Goal: Task Accomplishment & Management: Complete application form

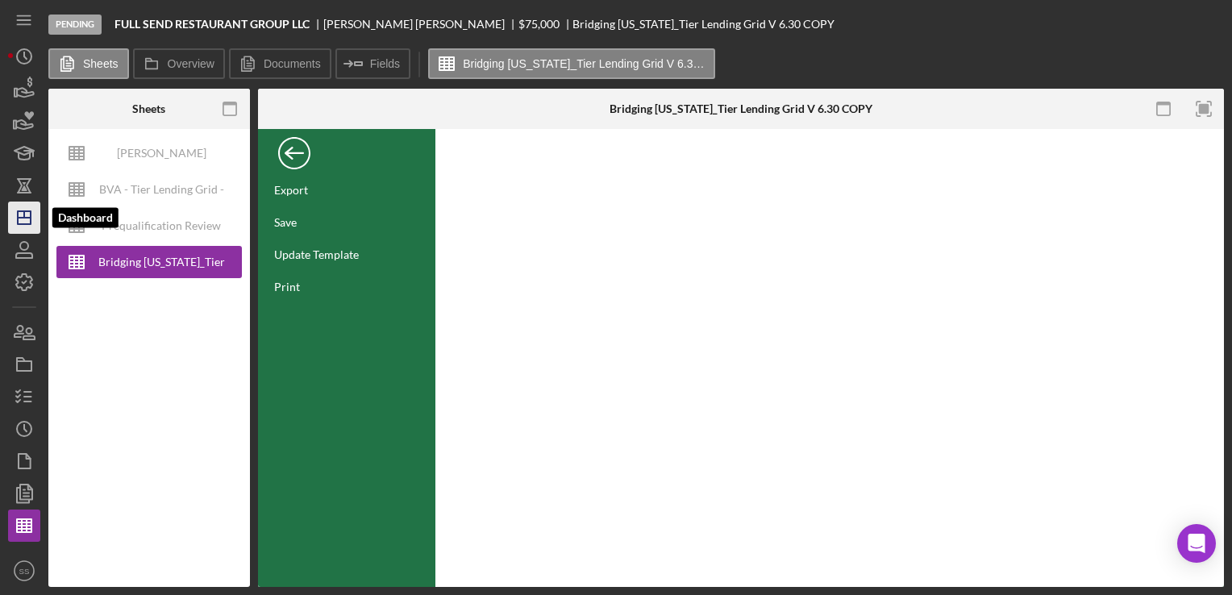
click at [24, 218] on line "button" at bounding box center [24, 214] width 0 height 6
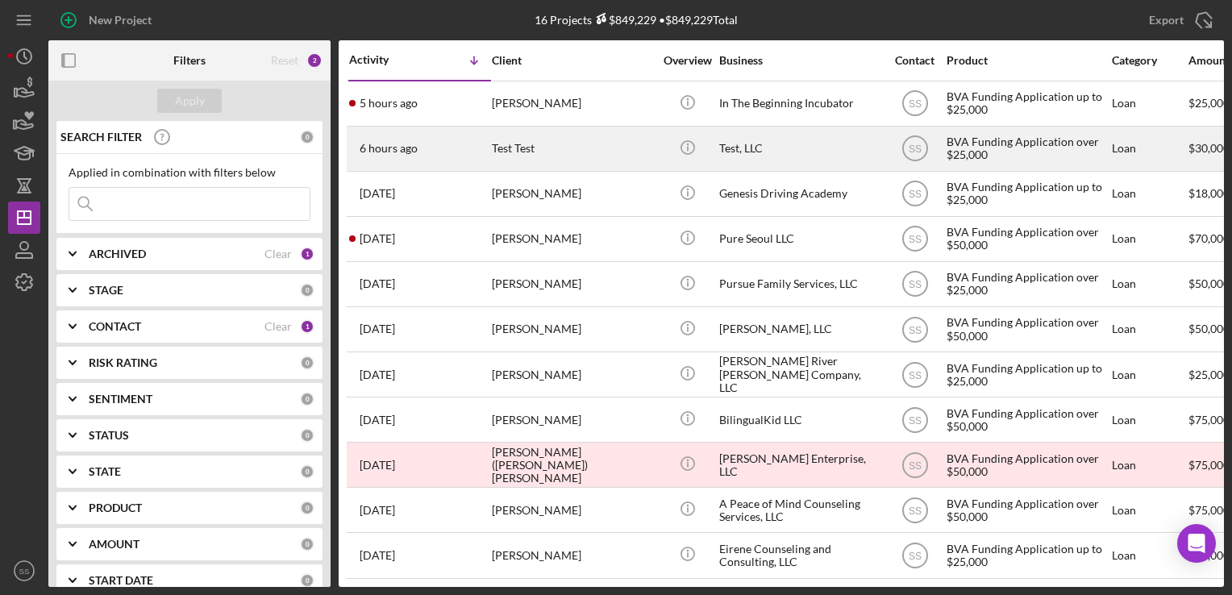
click at [496, 167] on div "Test Test" at bounding box center [572, 148] width 161 height 43
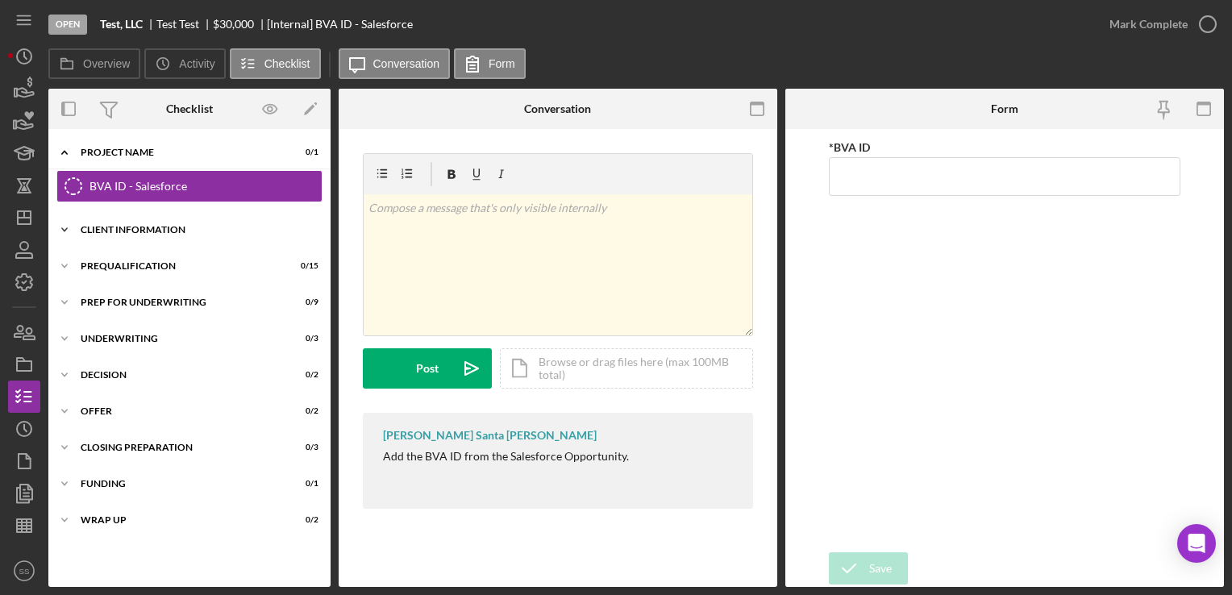
click at [205, 231] on div "Client Information" at bounding box center [196, 230] width 230 height 10
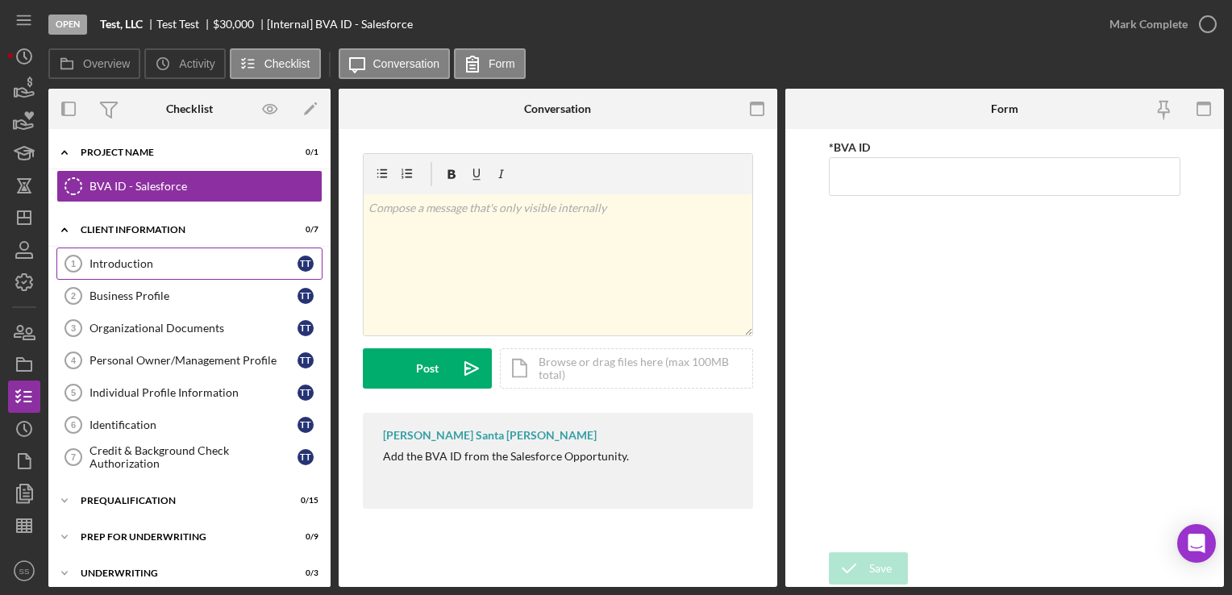
click at [207, 261] on div "Introduction" at bounding box center [193, 263] width 208 height 13
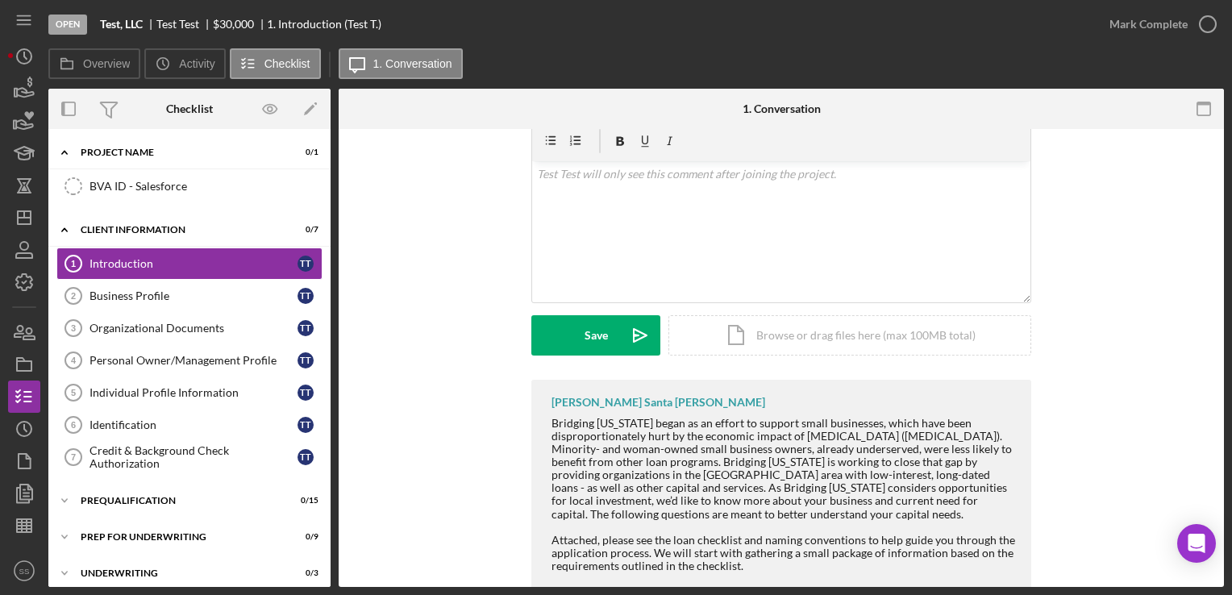
scroll to position [358, 0]
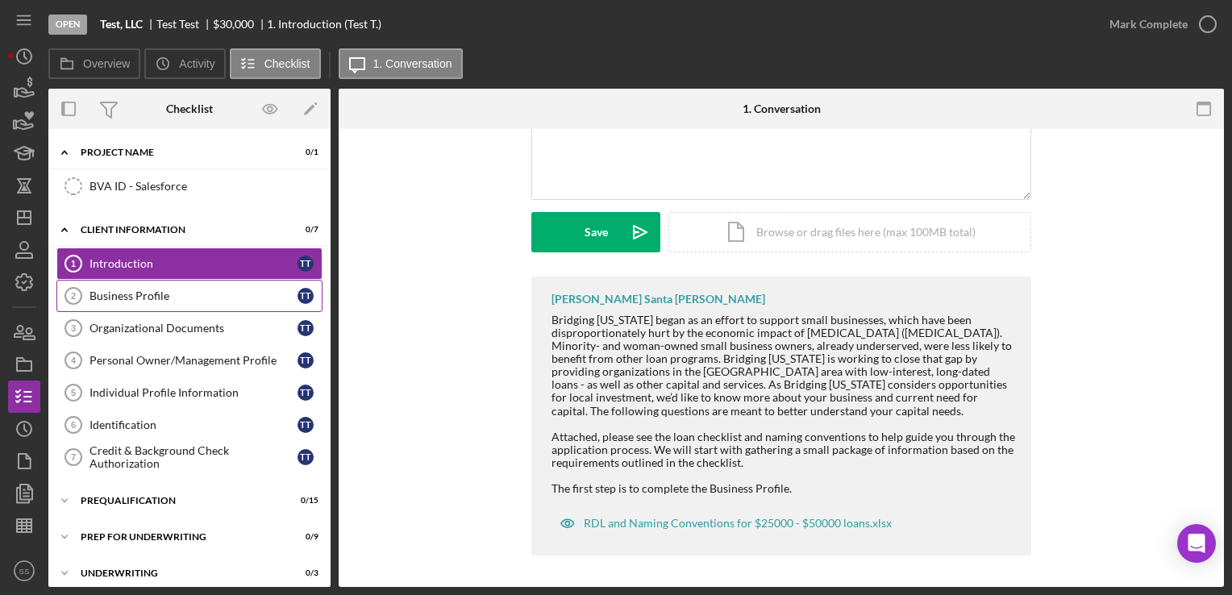
click at [242, 301] on div "Business Profile" at bounding box center [193, 295] width 208 height 13
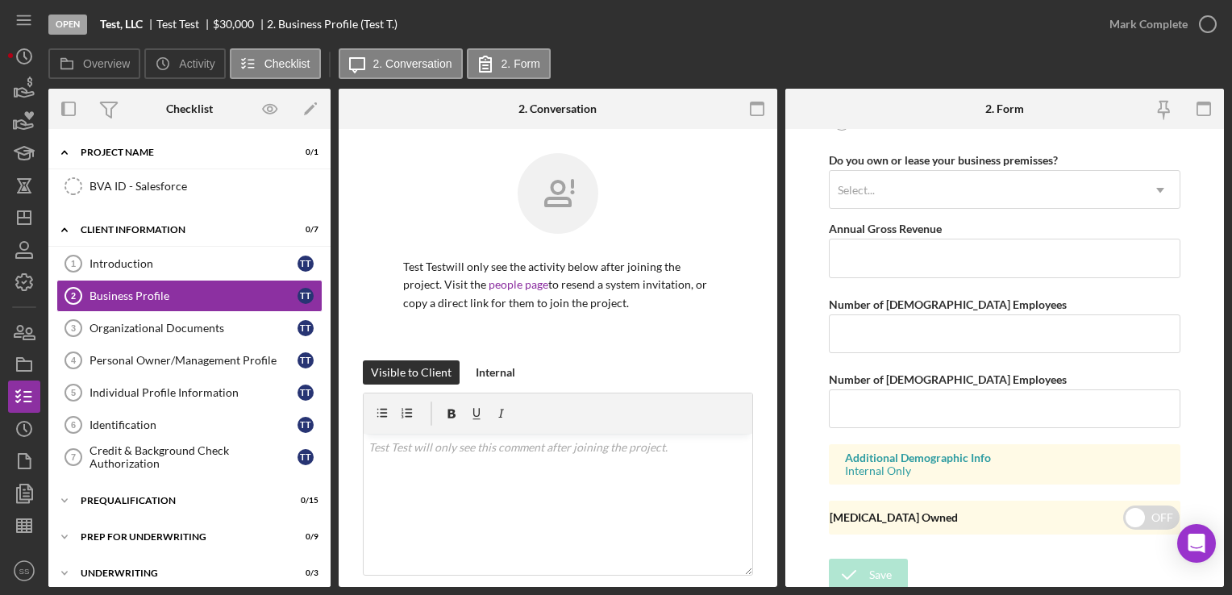
scroll to position [1325, 0]
click at [174, 327] on div "Organizational Documents" at bounding box center [193, 328] width 208 height 13
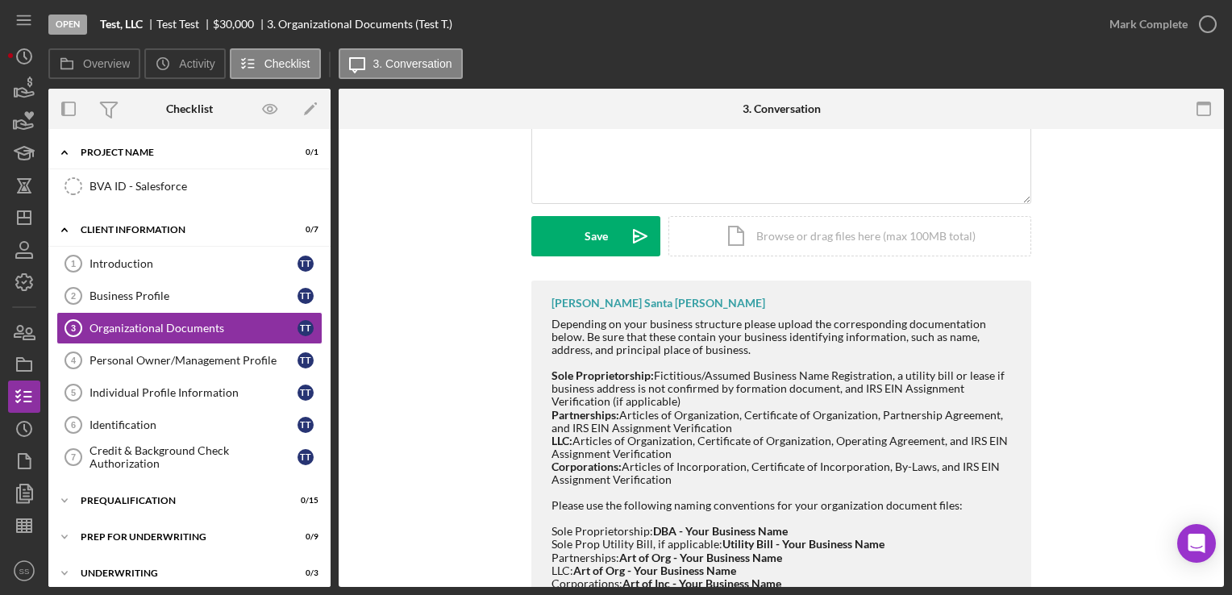
scroll to position [385, 0]
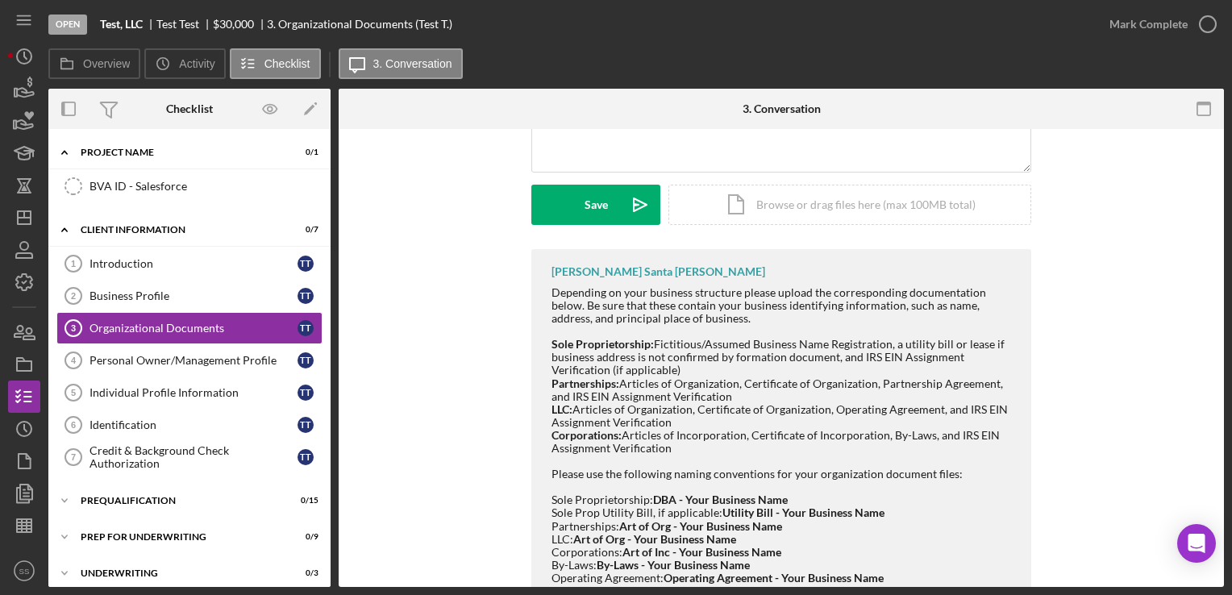
click at [426, 386] on div "[PERSON_NAME] Santa [PERSON_NAME] Depending on your business structure please u…" at bounding box center [781, 463] width 837 height 429
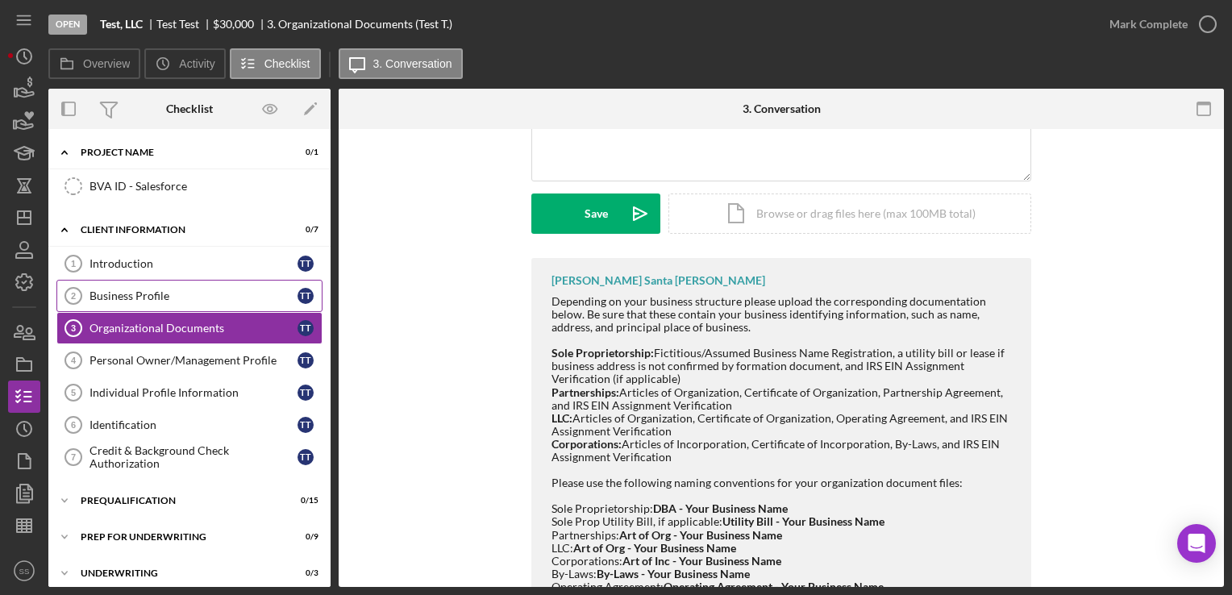
click at [165, 302] on link "Business Profile 2 Business Profile T T" at bounding box center [189, 296] width 266 height 32
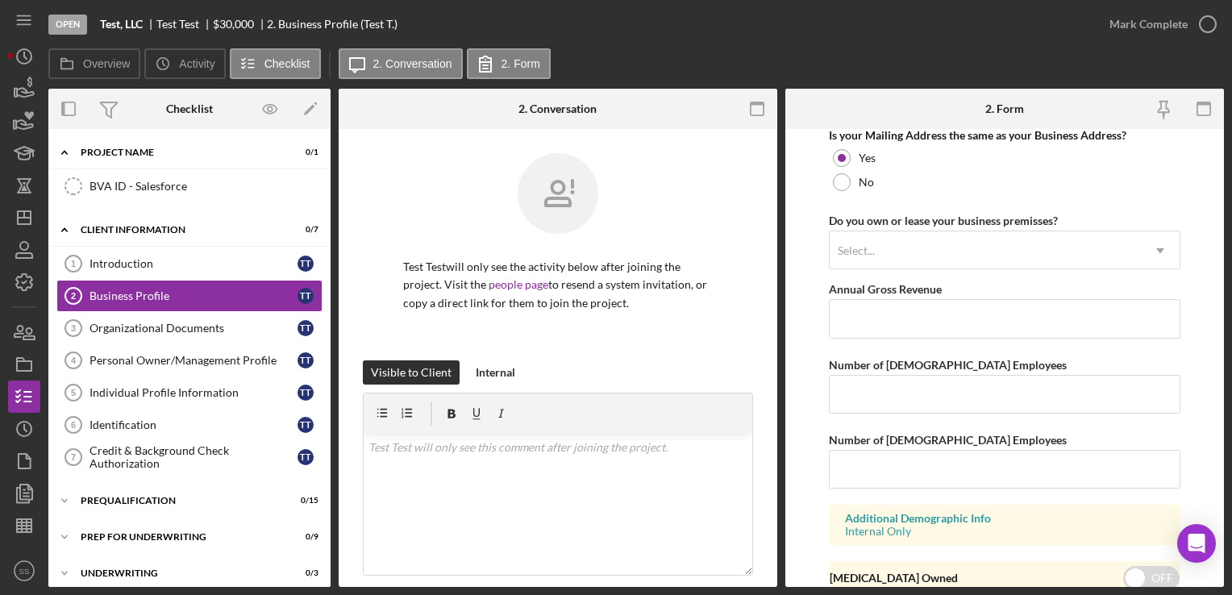
scroll to position [1325, 0]
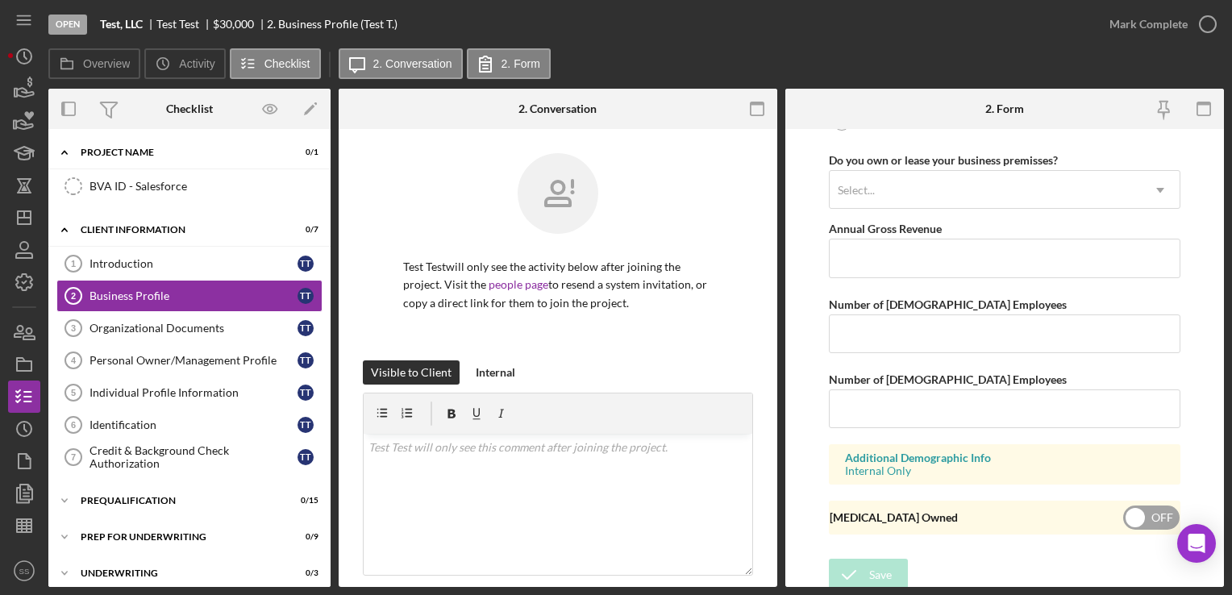
drag, startPoint x: 1145, startPoint y: 505, endPoint x: 1092, endPoint y: 530, distance: 58.4
click at [220, 322] on div "Organizational Documents" at bounding box center [193, 328] width 208 height 13
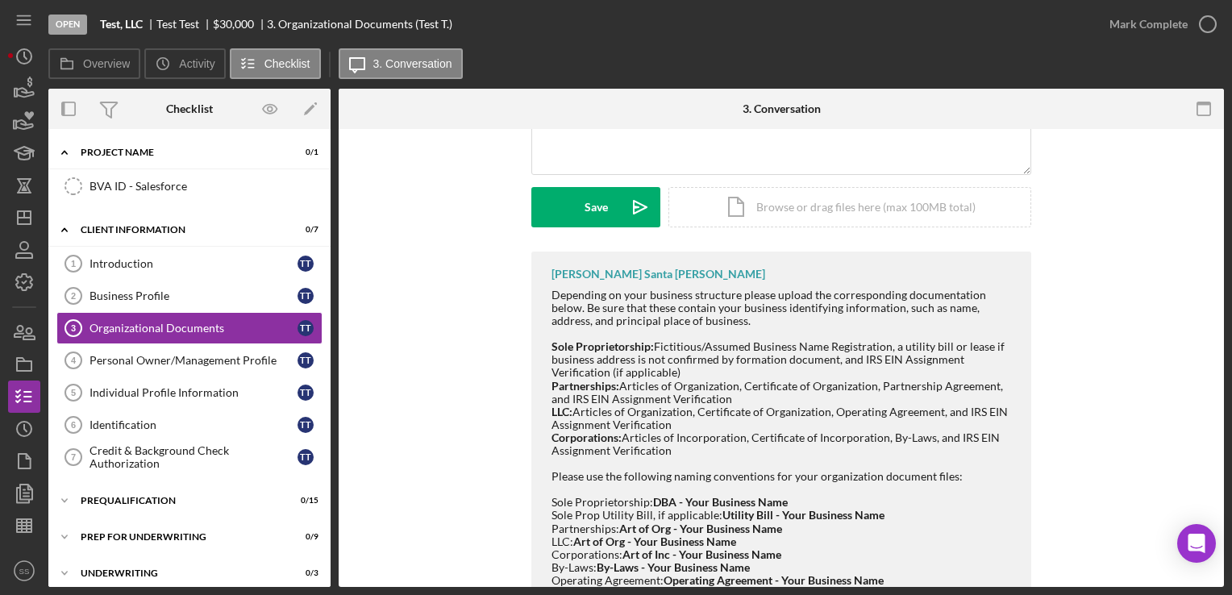
scroll to position [384, 0]
click at [158, 354] on div "Personal Owner/Management Profile" at bounding box center [193, 360] width 208 height 13
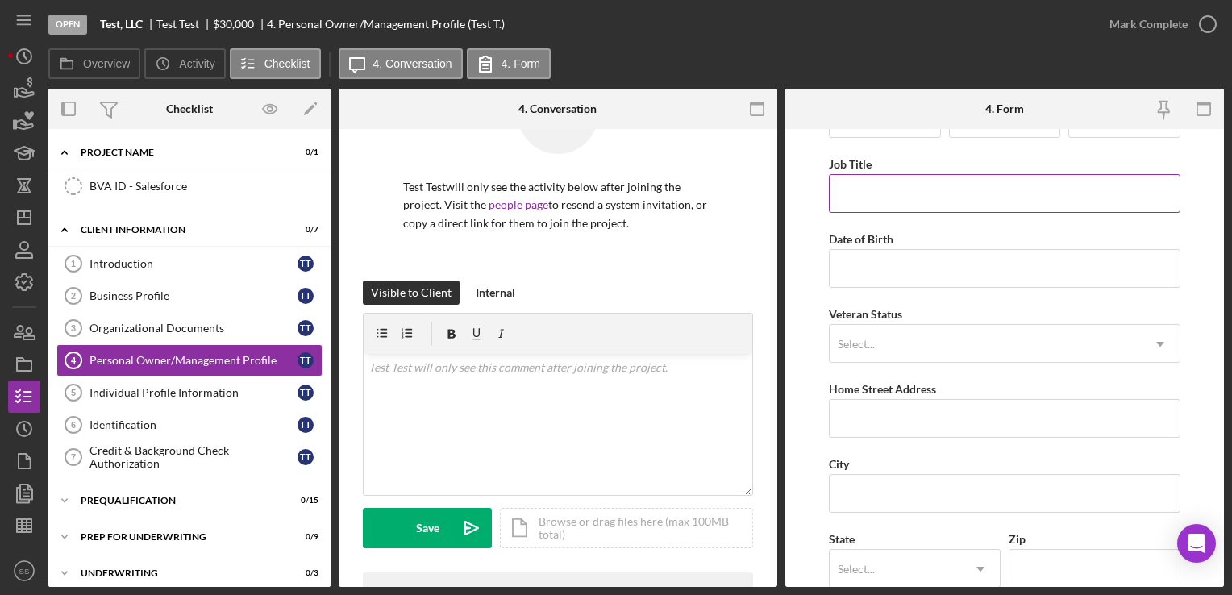
scroll to position [58, 0]
click at [195, 393] on div "Individual Profile Information" at bounding box center [193, 392] width 208 height 13
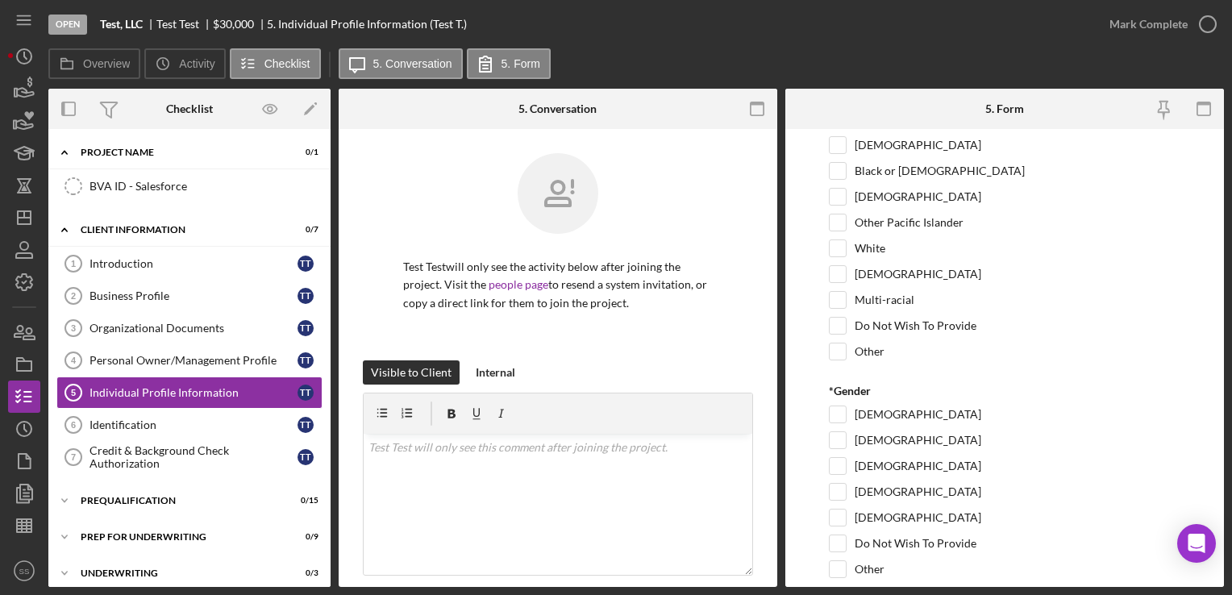
scroll to position [297, 0]
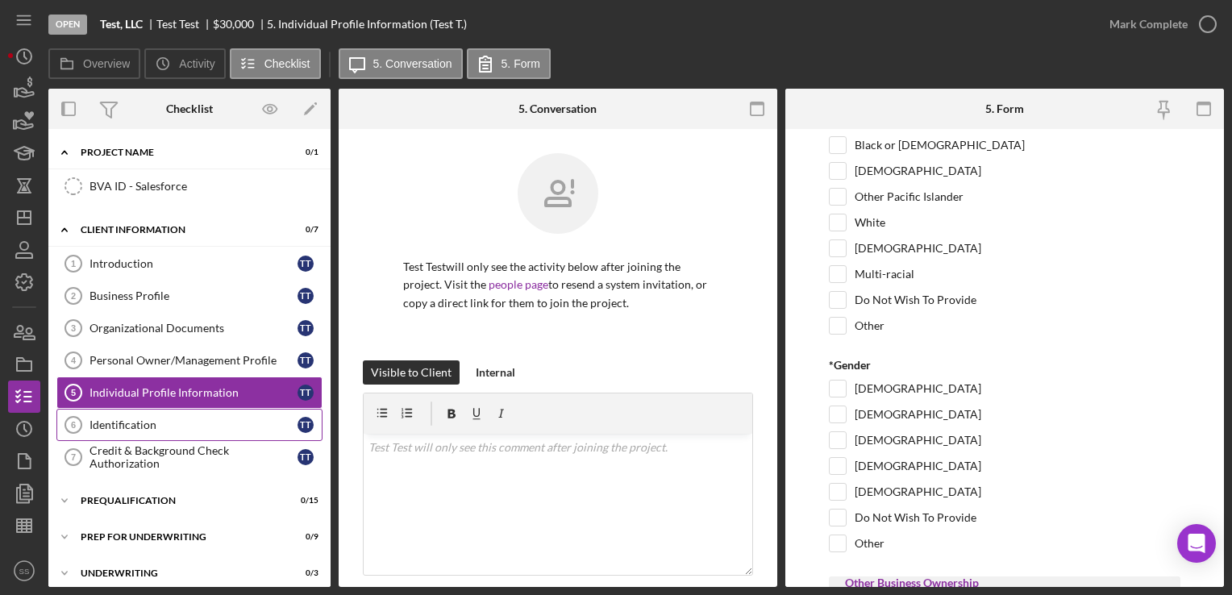
click at [106, 409] on link "Identification 6 Identification T T" at bounding box center [189, 425] width 266 height 32
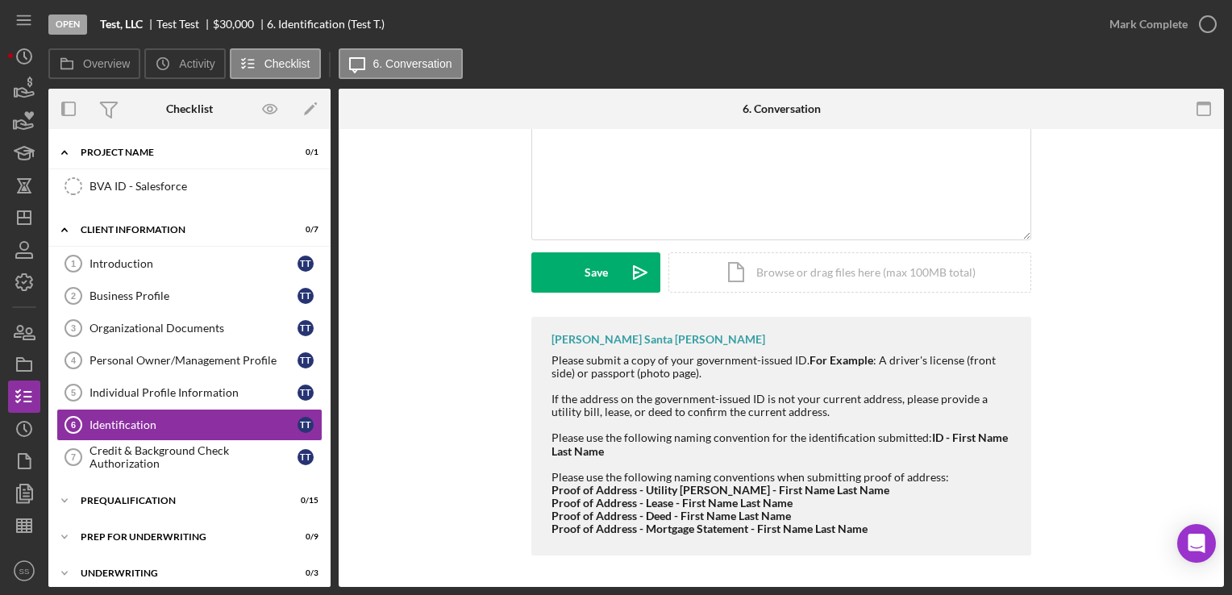
scroll to position [317, 0]
click at [257, 461] on div "Credit & Background Check Authorization" at bounding box center [193, 457] width 208 height 26
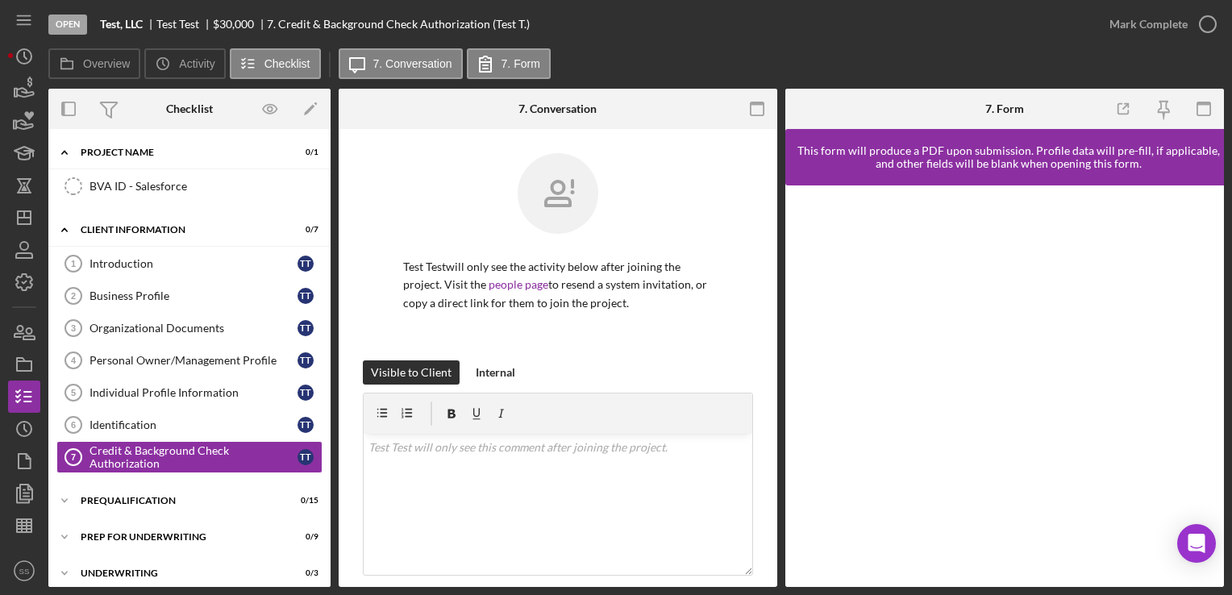
scroll to position [310, 0]
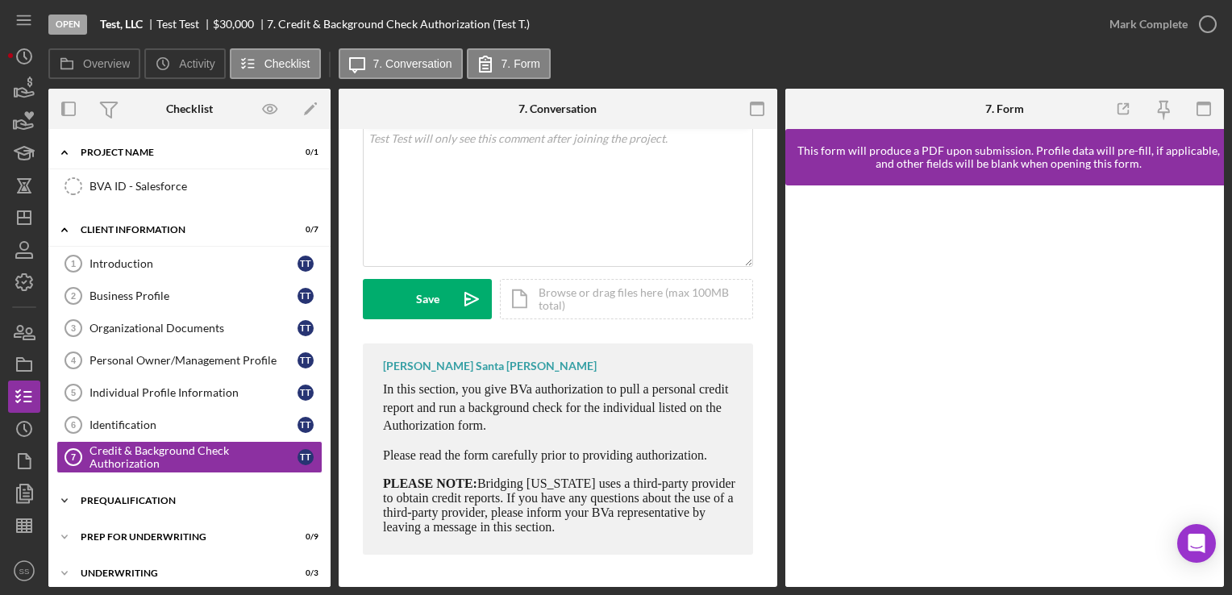
click at [197, 485] on div "Icon/Expander Prequalification 0 / 15" at bounding box center [189, 501] width 282 height 32
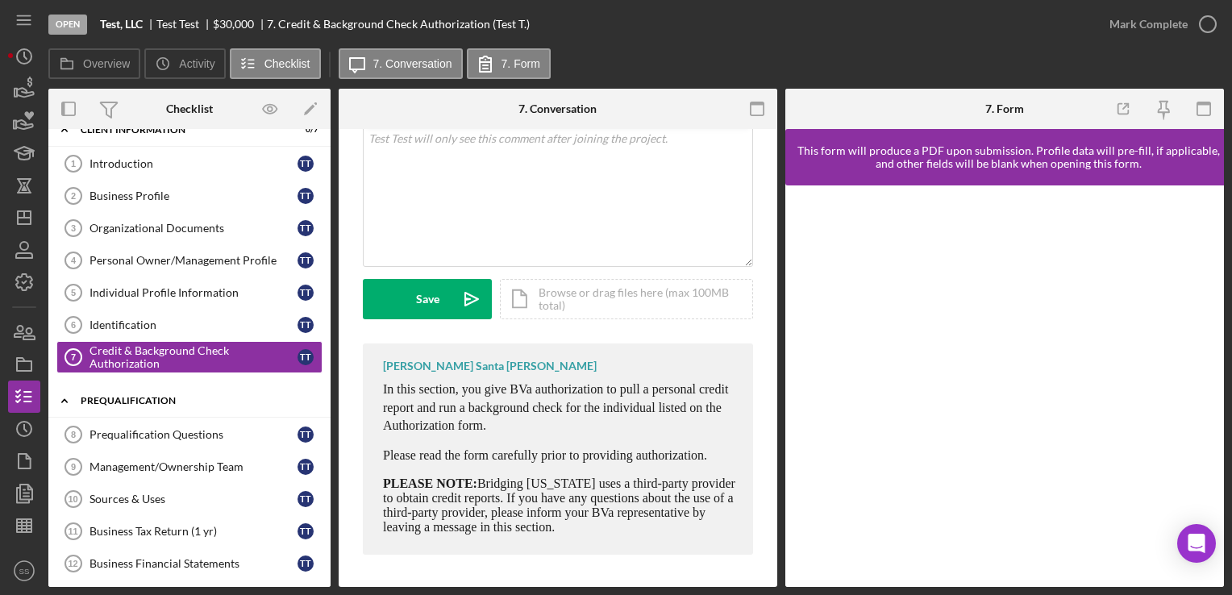
scroll to position [248, 0]
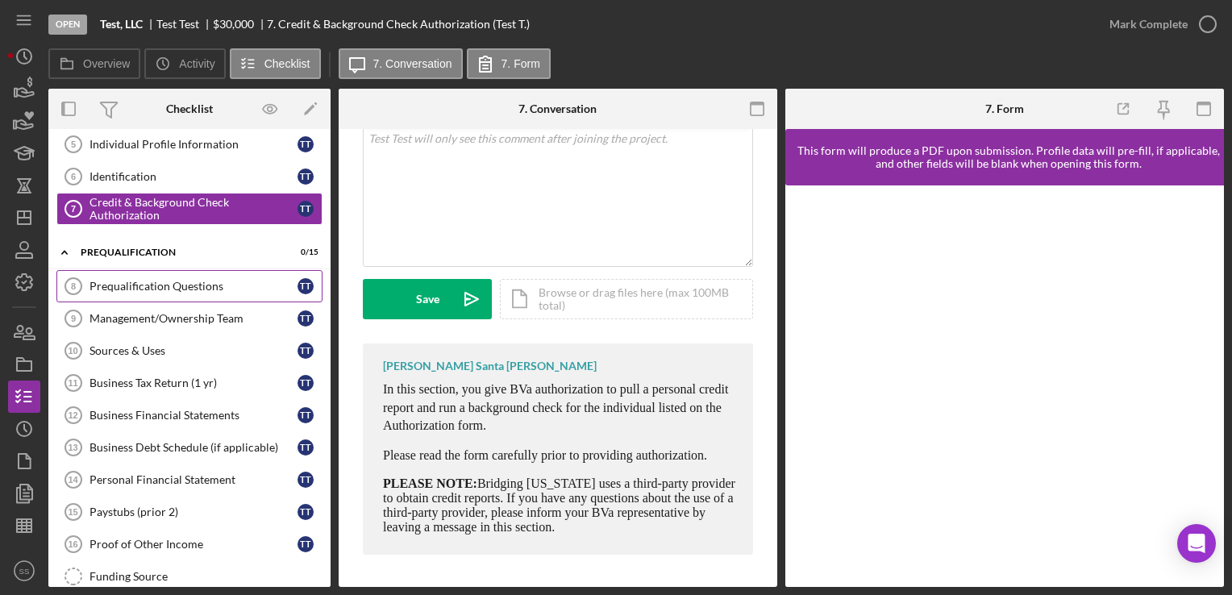
click at [213, 287] on div "Prequalification Questions" at bounding box center [193, 286] width 208 height 13
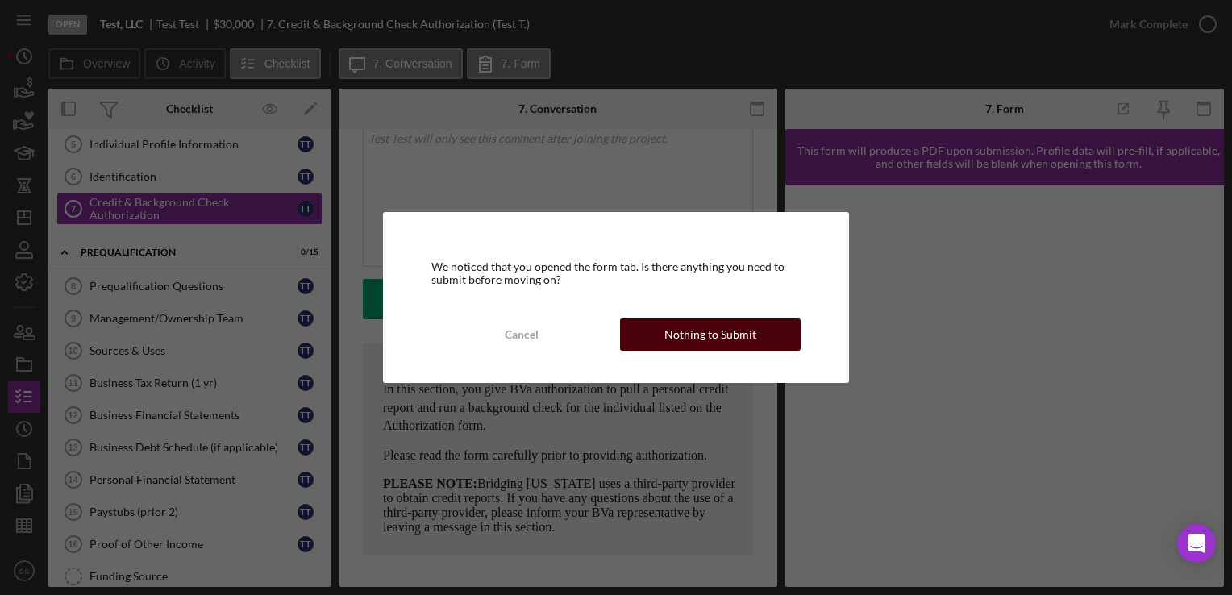
click at [702, 331] on div "Nothing to Submit" at bounding box center [710, 334] width 92 height 32
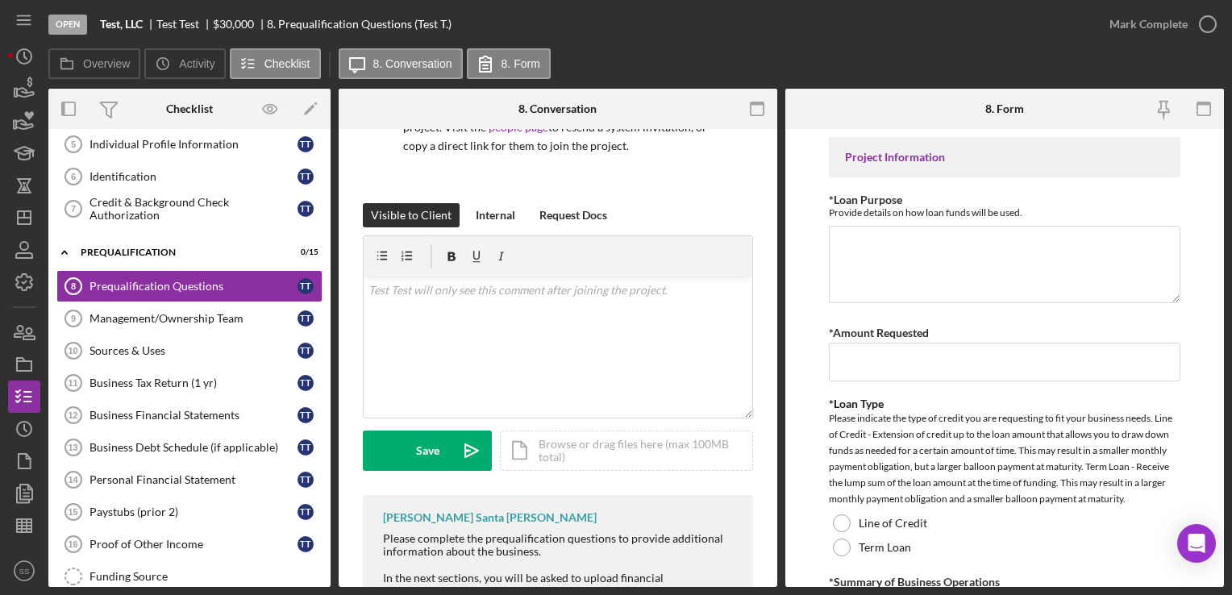
scroll to position [158, 0]
click at [961, 260] on textarea "*Loan Purpose" at bounding box center [1004, 264] width 351 height 77
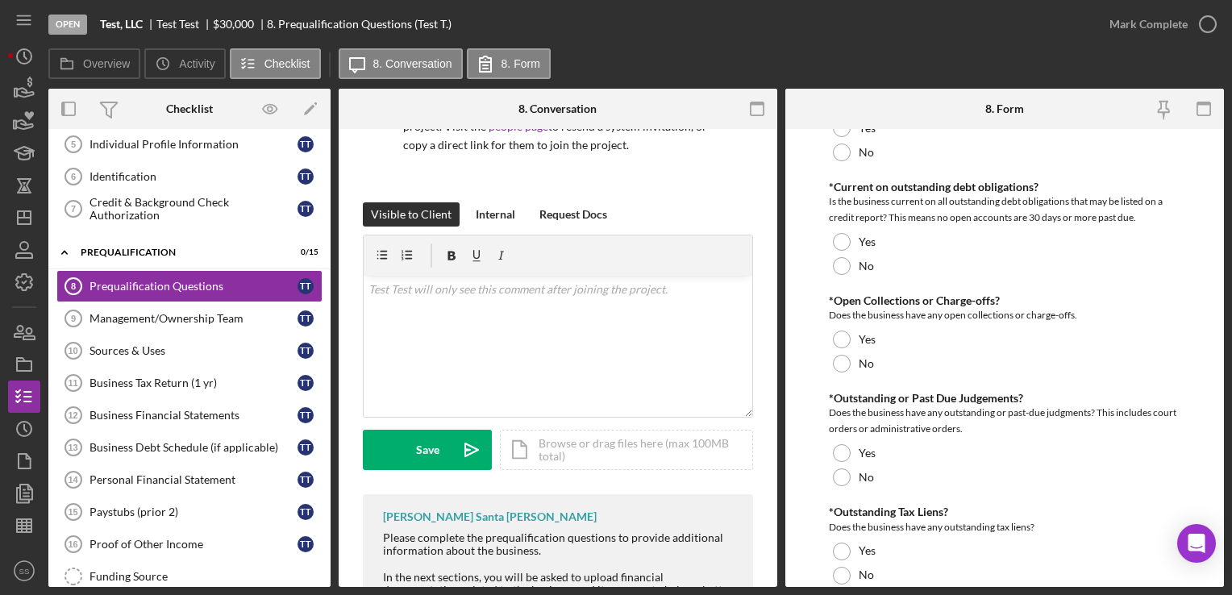
scroll to position [1167, 0]
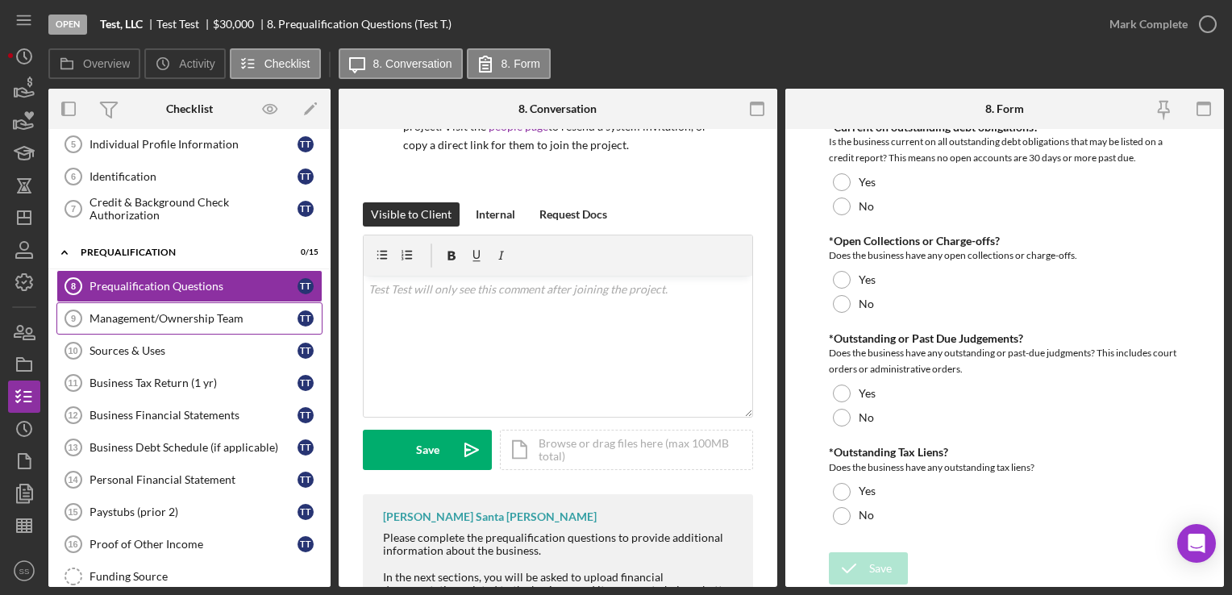
click at [189, 327] on link "Management/Ownership Team 9 Management/Ownership Team T T" at bounding box center [189, 318] width 266 height 32
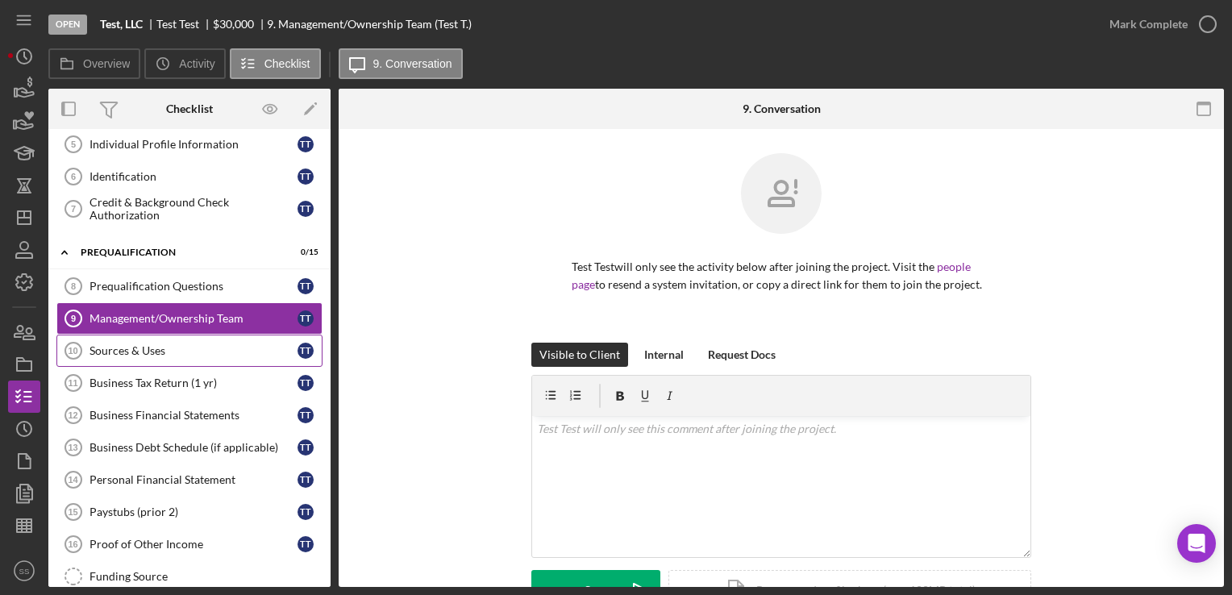
drag, startPoint x: 186, startPoint y: 356, endPoint x: 96, endPoint y: 355, distance: 90.3
click at [96, 355] on link "Sources & Uses 10 Sources & Uses T T" at bounding box center [189, 351] width 266 height 32
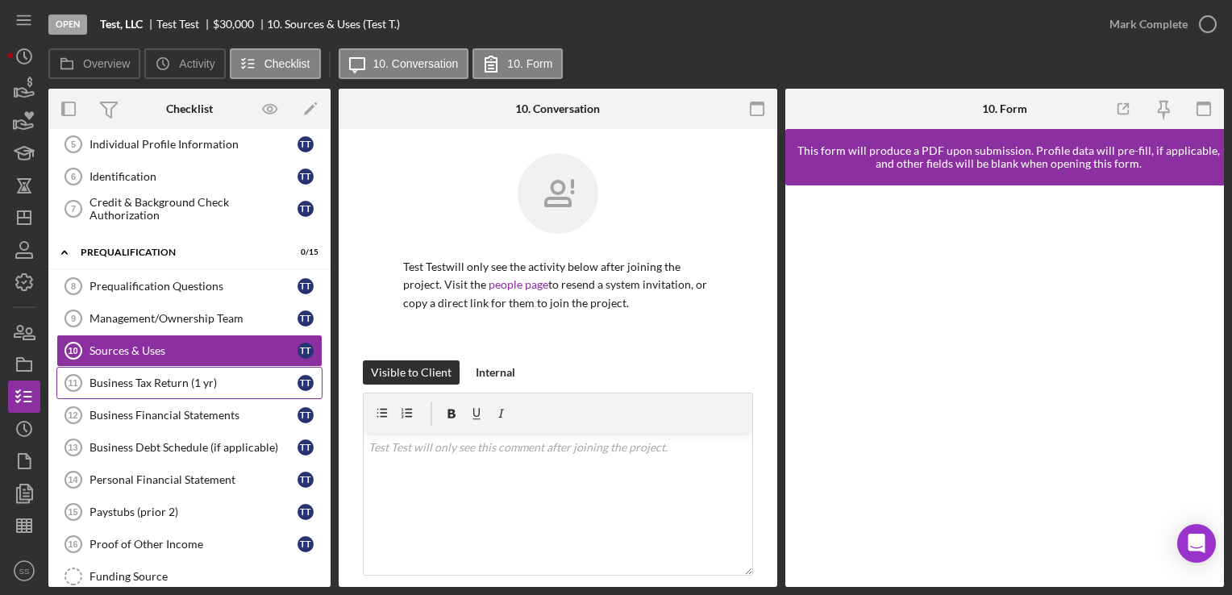
click at [81, 382] on icon "Business Tax Return (1 yr) 11" at bounding box center [73, 383] width 40 height 40
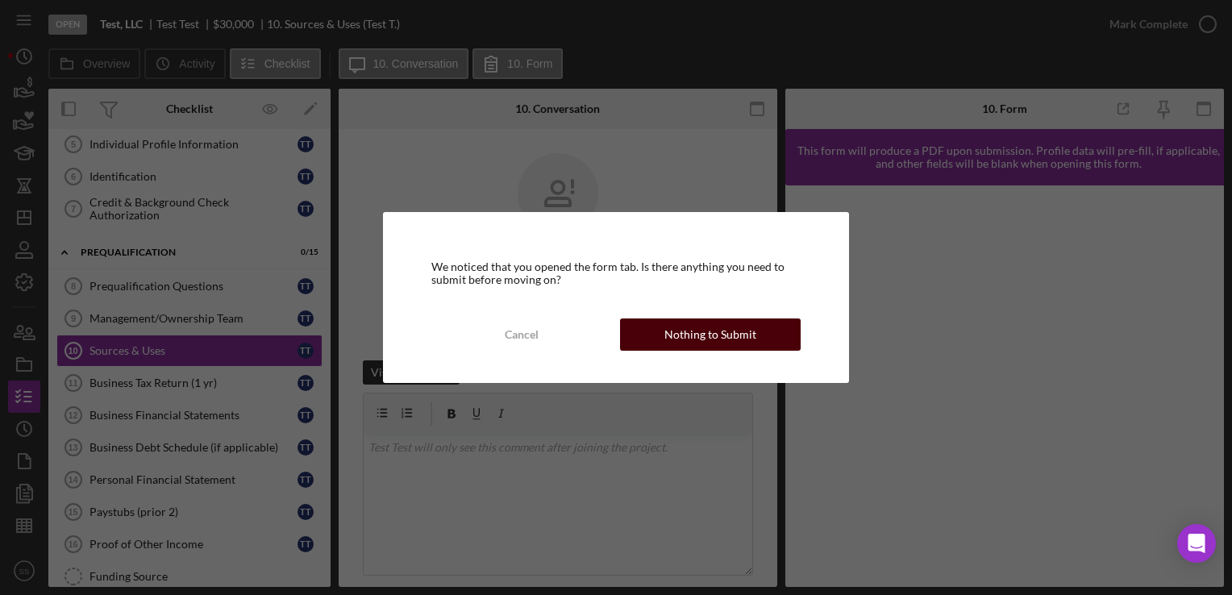
click at [631, 331] on button "Nothing to Submit" at bounding box center [710, 334] width 181 height 32
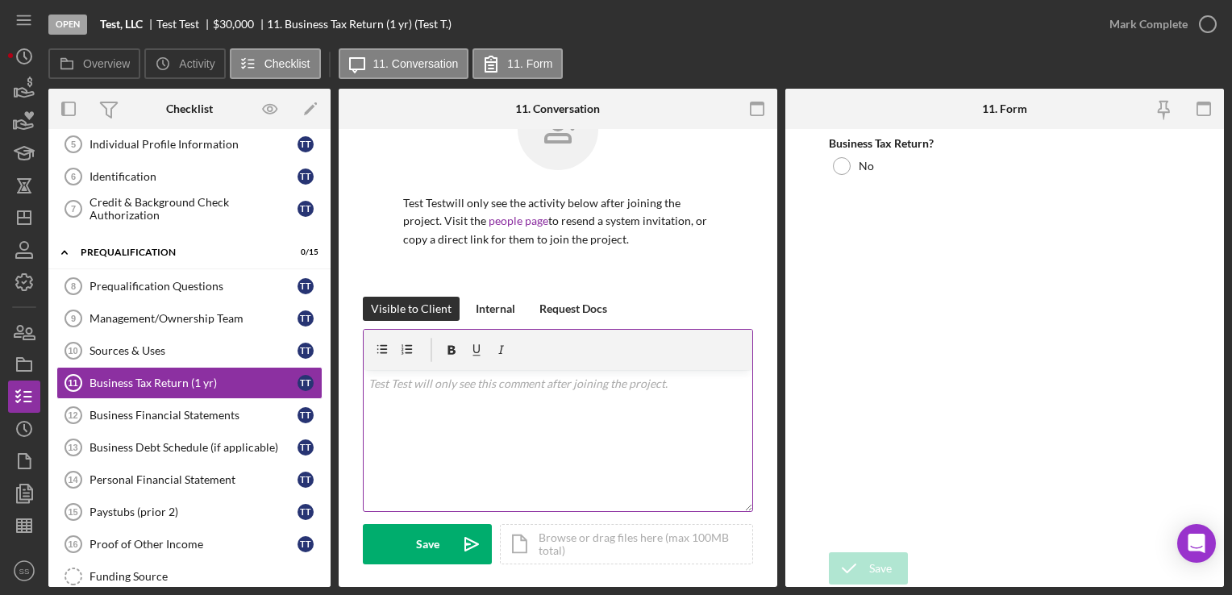
scroll to position [64, 0]
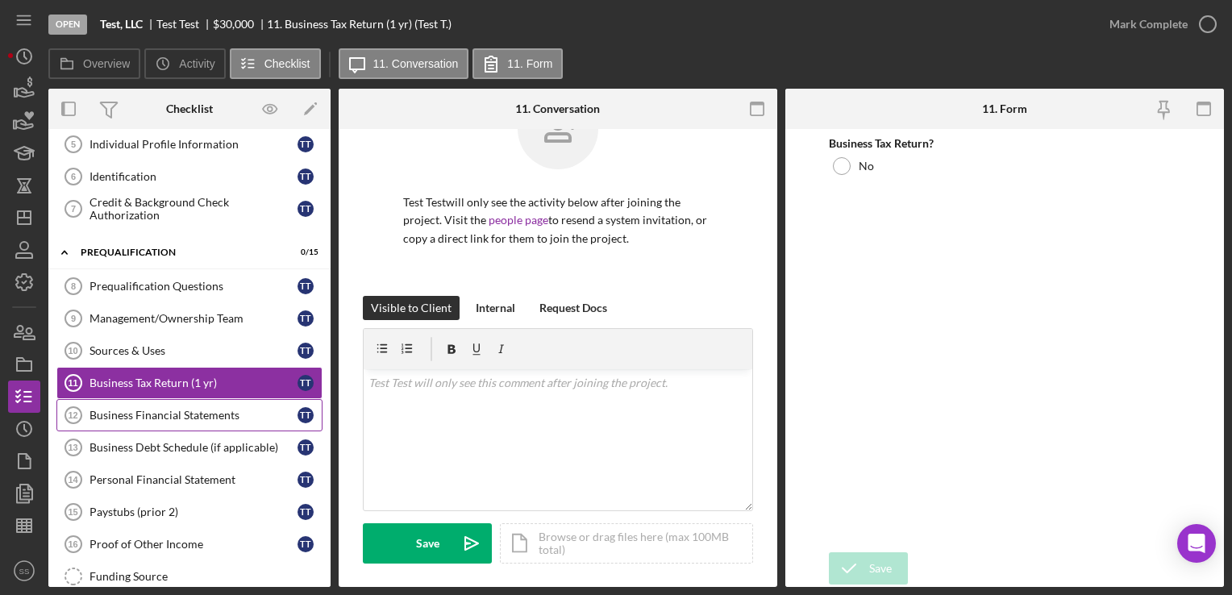
click at [181, 410] on div "Business Financial Statements" at bounding box center [193, 415] width 208 height 13
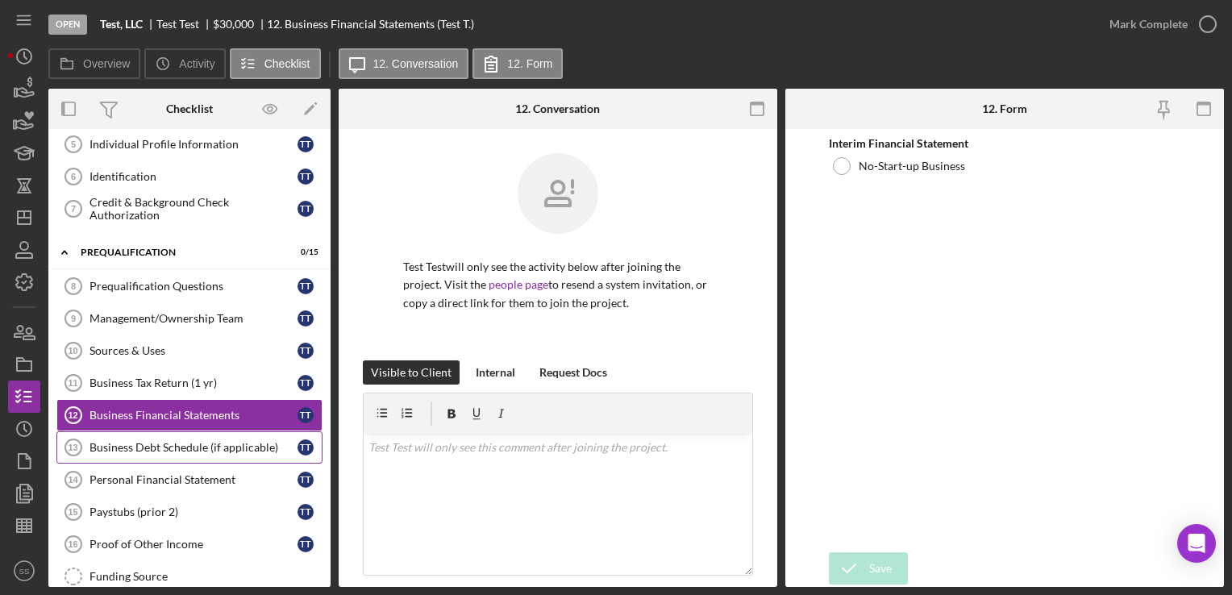
click at [200, 444] on div "Business Debt Schedule (if applicable)" at bounding box center [193, 447] width 208 height 13
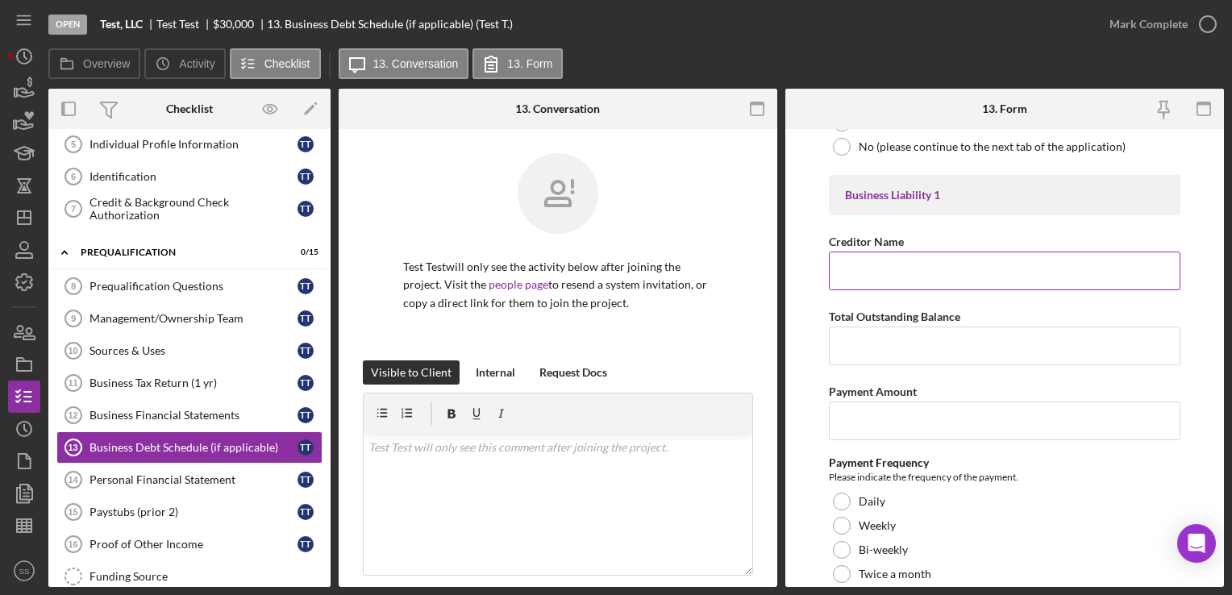
scroll to position [142, 0]
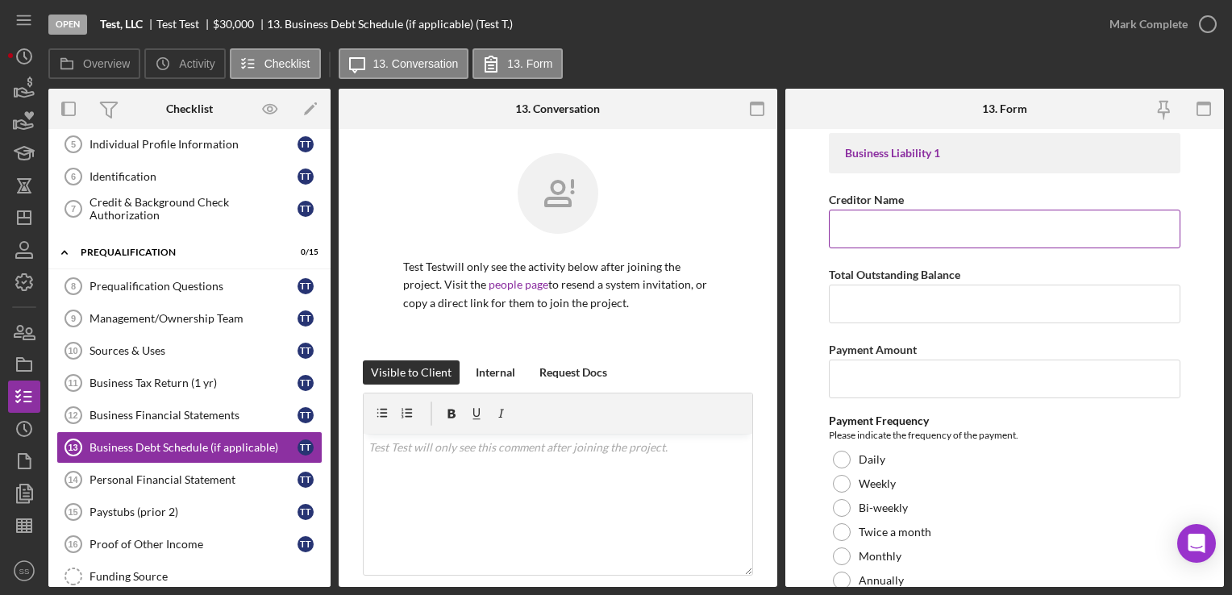
click at [869, 241] on input "Creditor Name" at bounding box center [1004, 229] width 351 height 39
click at [872, 377] on input "Payment Amount" at bounding box center [1004, 379] width 351 height 39
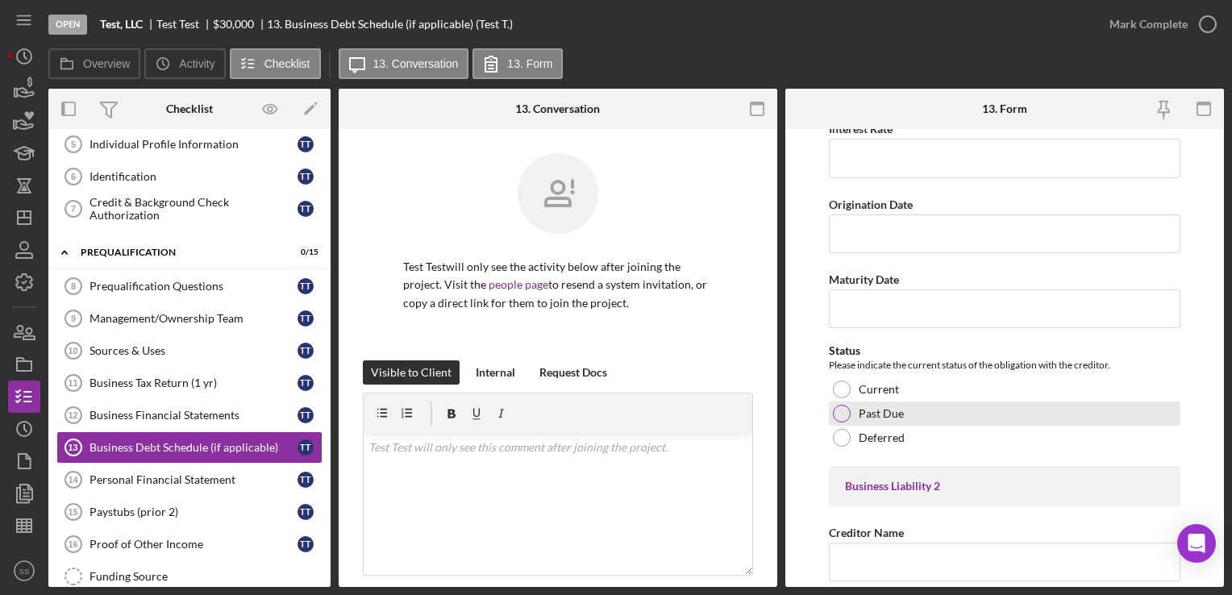
scroll to position [634, 0]
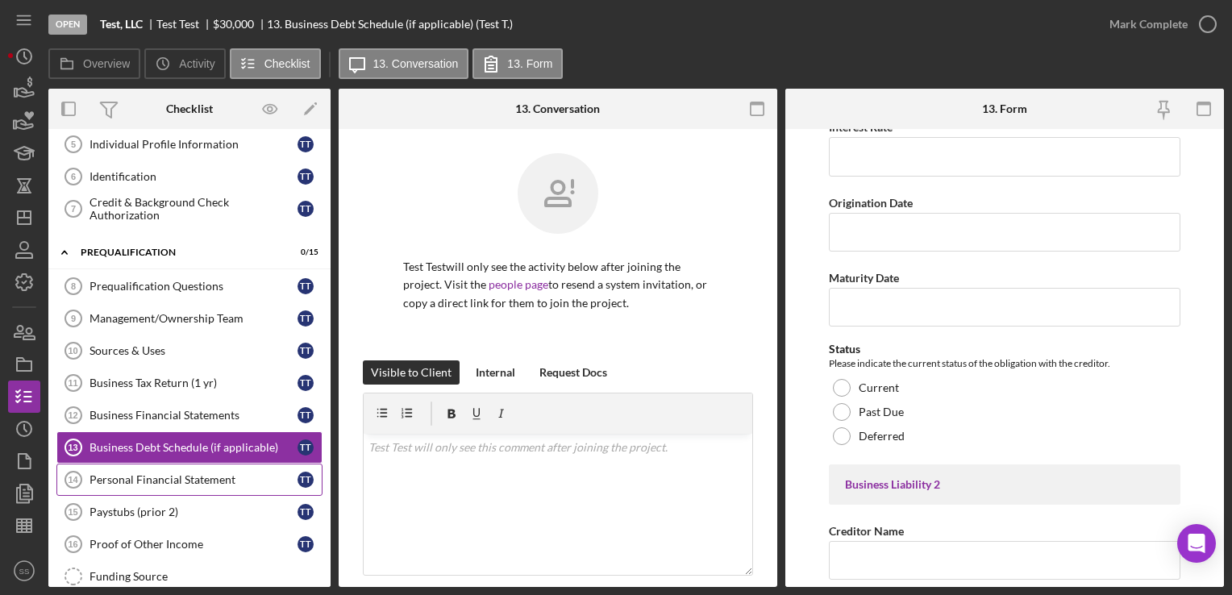
click at [171, 473] on div "Personal Financial Statement" at bounding box center [193, 479] width 208 height 13
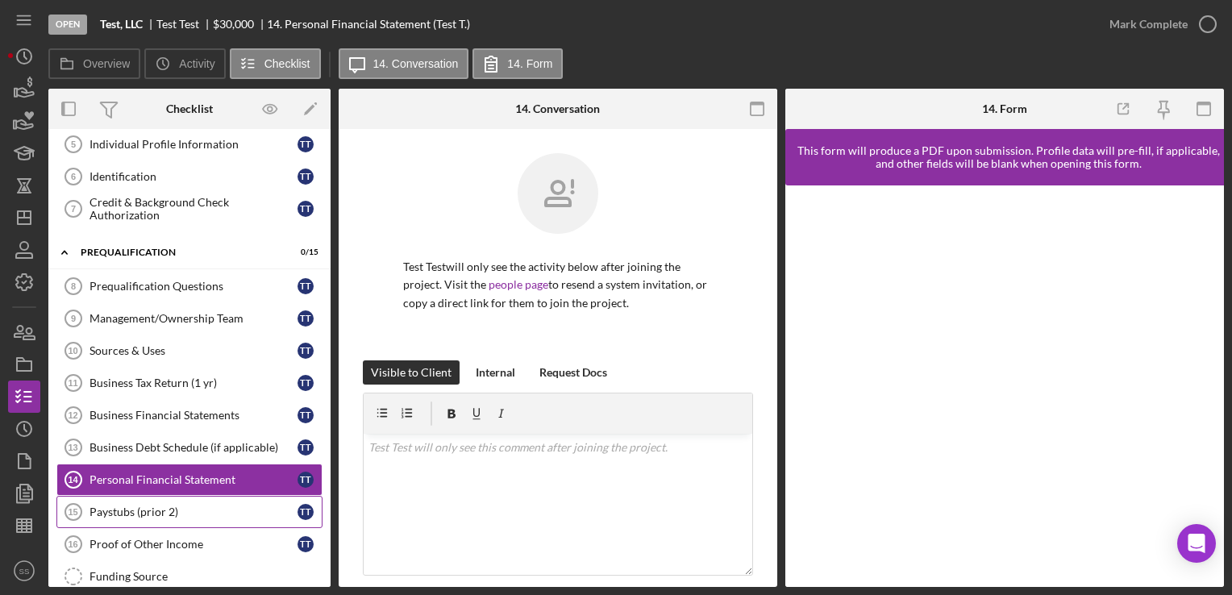
click at [214, 514] on link "Paystubs (prior 2) 15 Paystubs (prior 2) T T" at bounding box center [189, 512] width 266 height 32
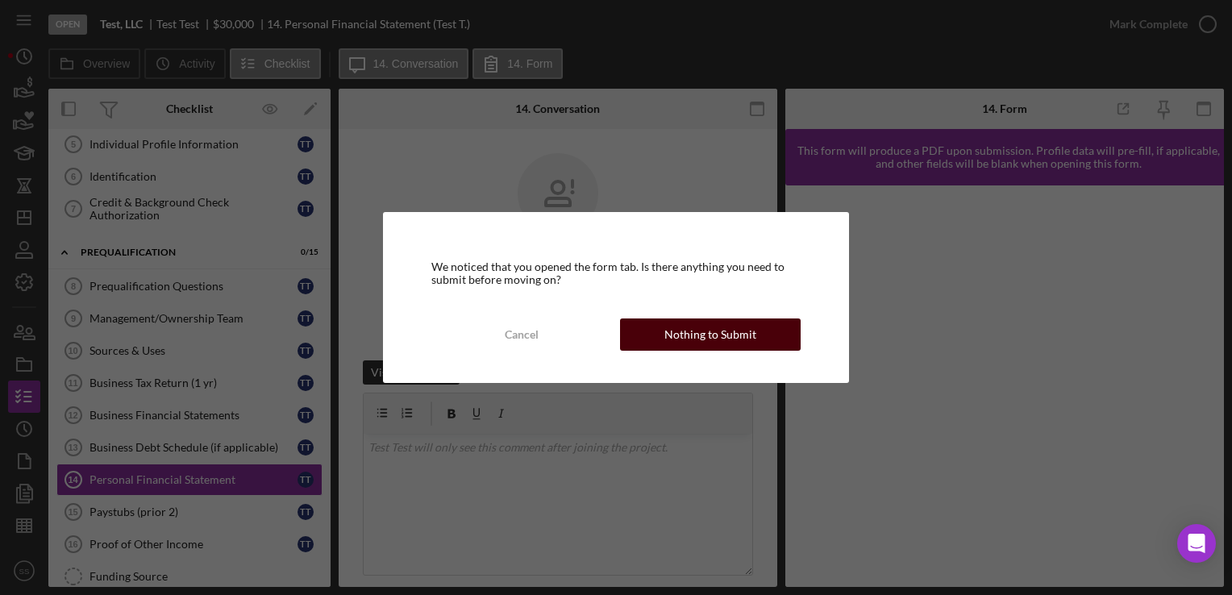
click at [682, 335] on div "Nothing to Submit" at bounding box center [710, 334] width 92 height 32
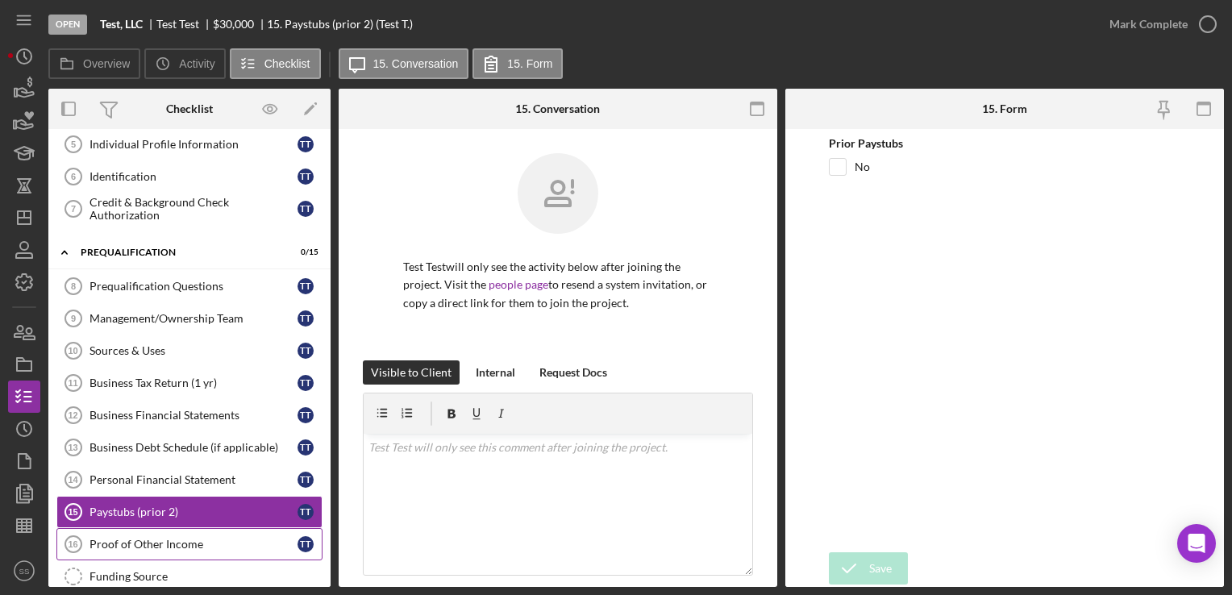
click at [156, 543] on div "Proof of Other Income" at bounding box center [193, 544] width 208 height 13
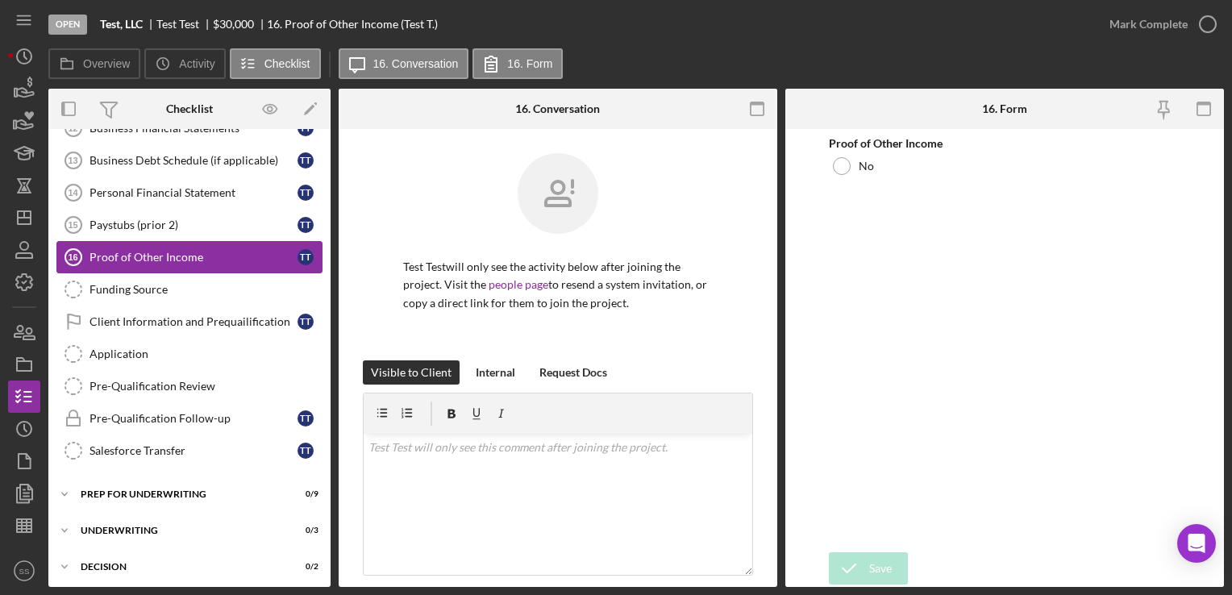
scroll to position [535, 0]
click at [171, 283] on div "Funding Source" at bounding box center [205, 289] width 232 height 13
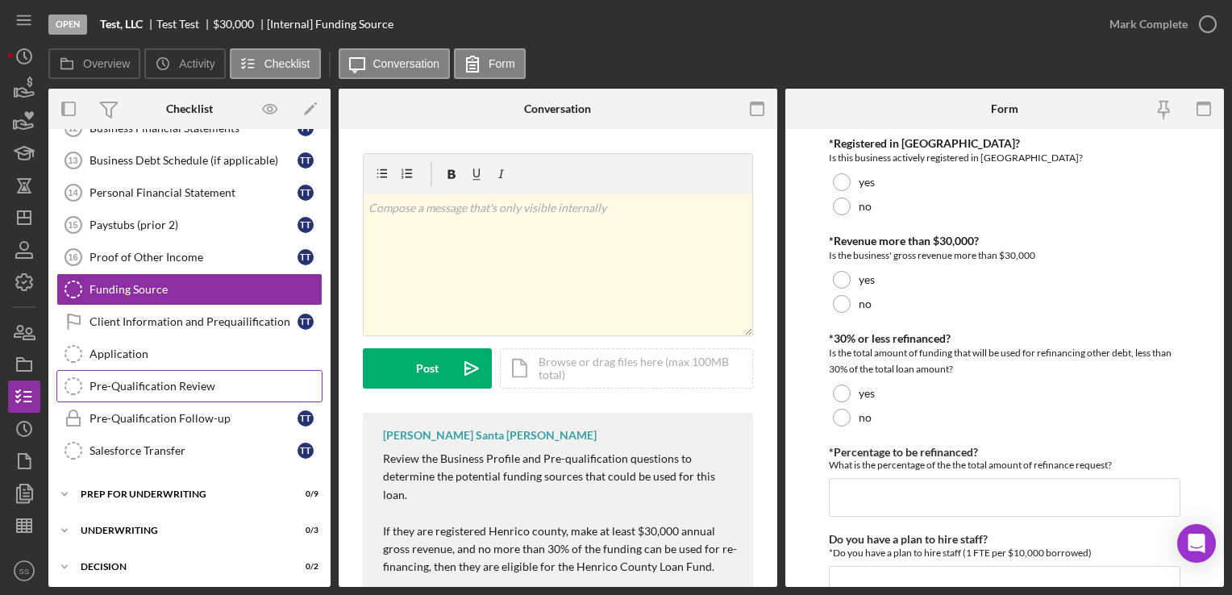
click at [207, 382] on div "Pre-Qualification Review" at bounding box center [205, 386] width 232 height 13
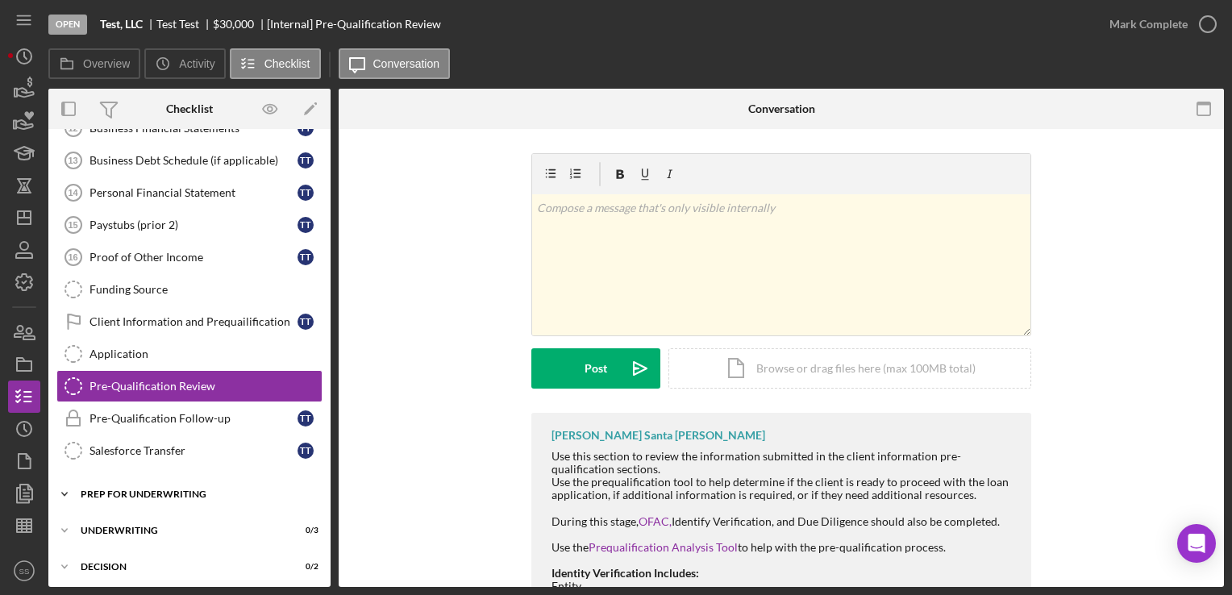
click at [185, 480] on div "Icon/Expander Prep for Underwriting 0 / 9" at bounding box center [189, 494] width 282 height 32
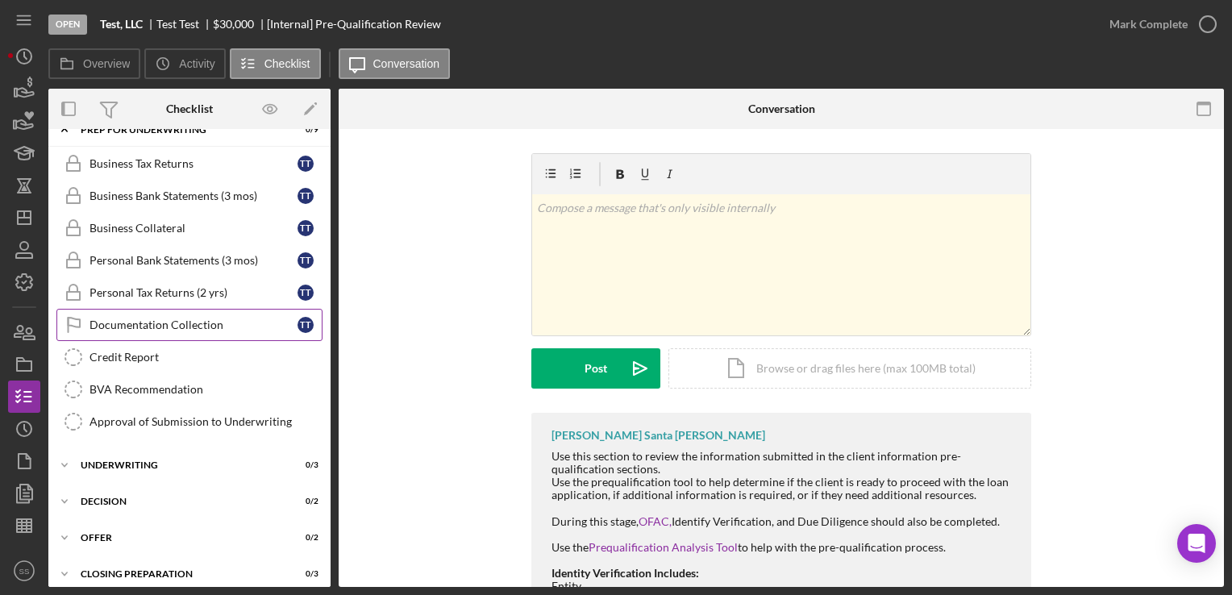
scroll to position [900, 0]
click at [156, 449] on div "Icon/Expander Underwriting 0 / 3" at bounding box center [189, 465] width 282 height 32
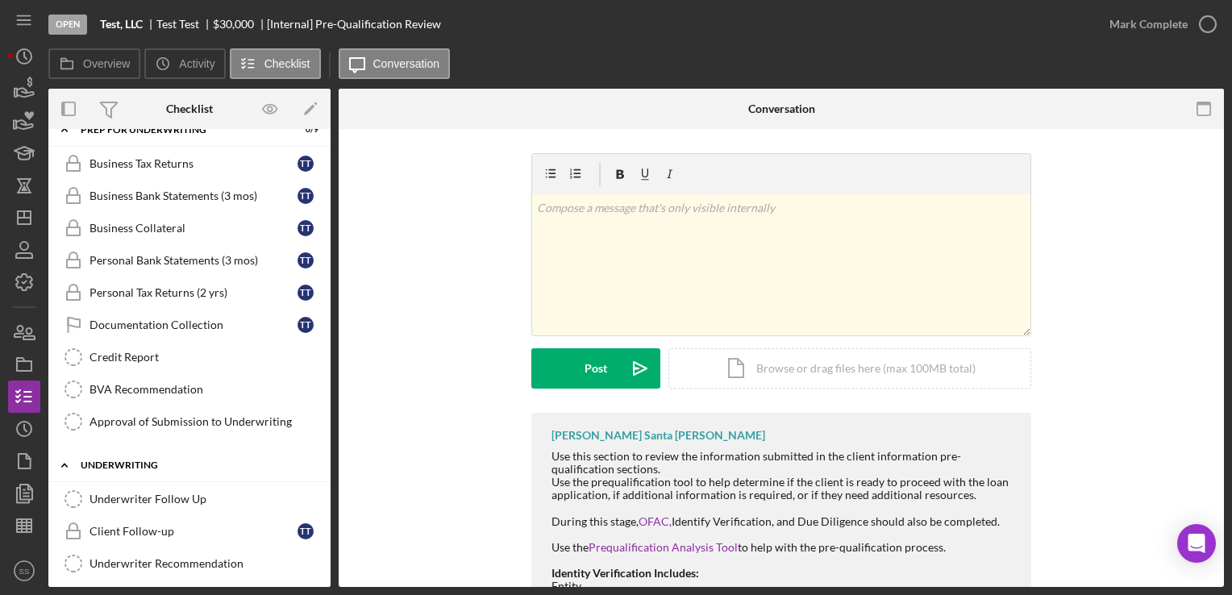
scroll to position [1077, 0]
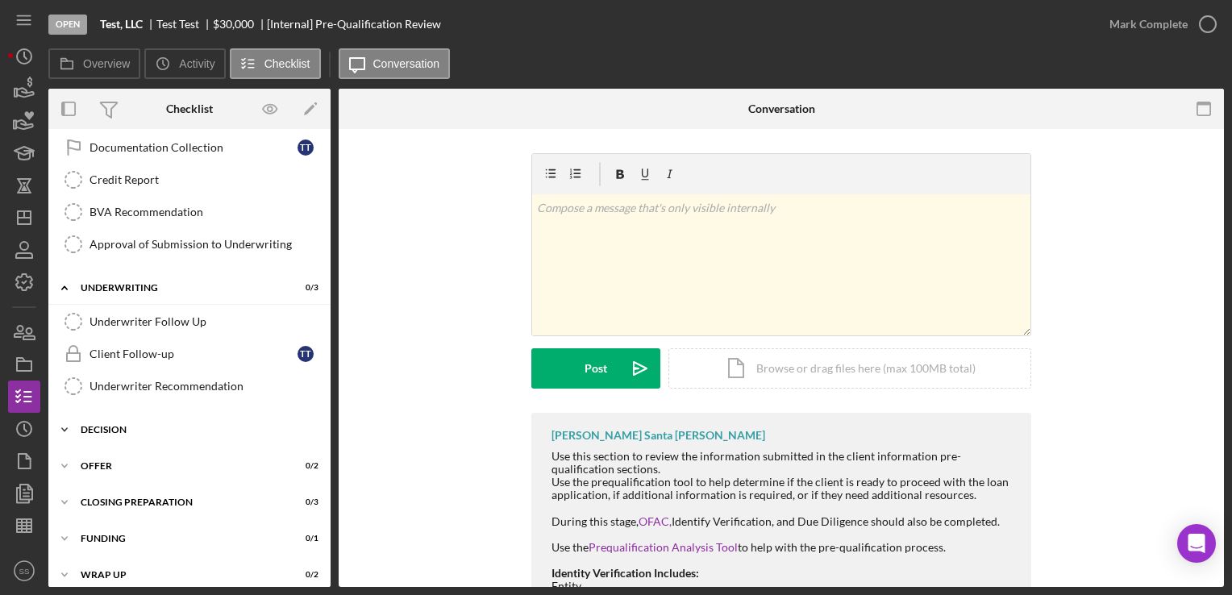
click at [100, 414] on div "Icon/Expander Decision 0 / 2" at bounding box center [189, 430] width 282 height 32
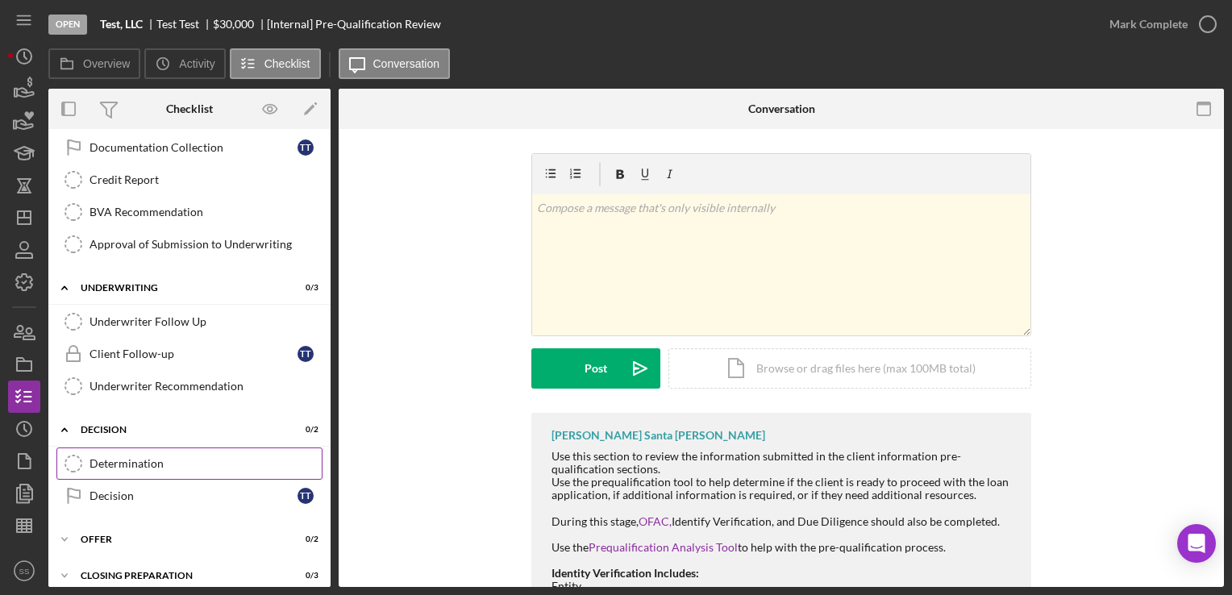
click at [171, 447] on link "Determination Determination" at bounding box center [189, 463] width 266 height 32
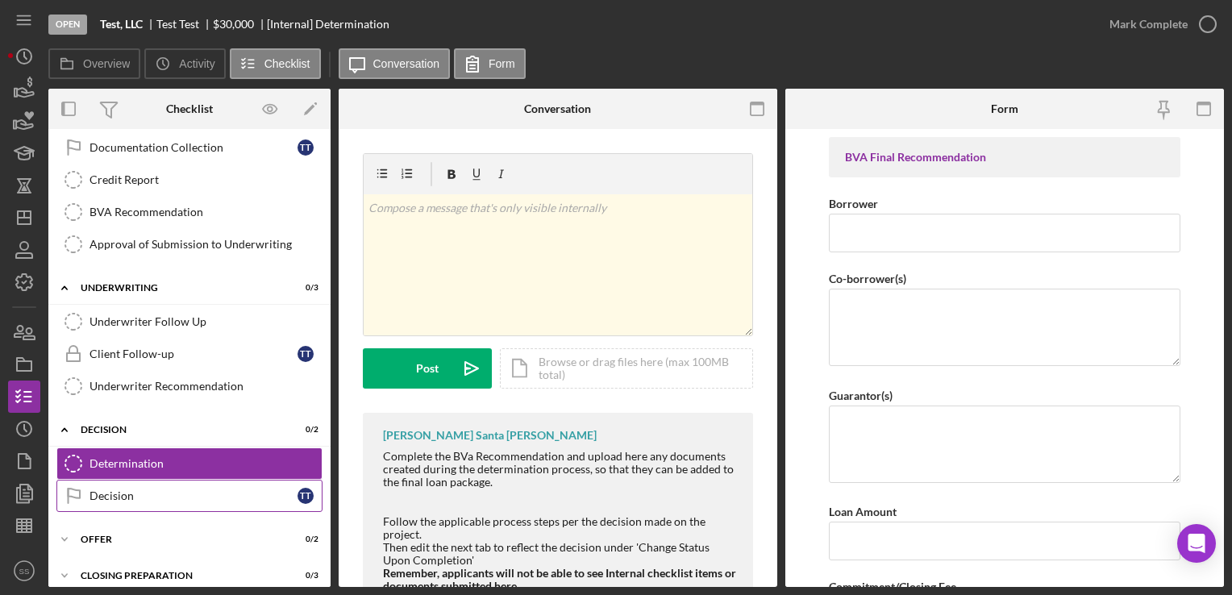
click at [163, 480] on link "Decision Decision T T" at bounding box center [189, 496] width 266 height 32
